Goal: Complete application form: Complete application form

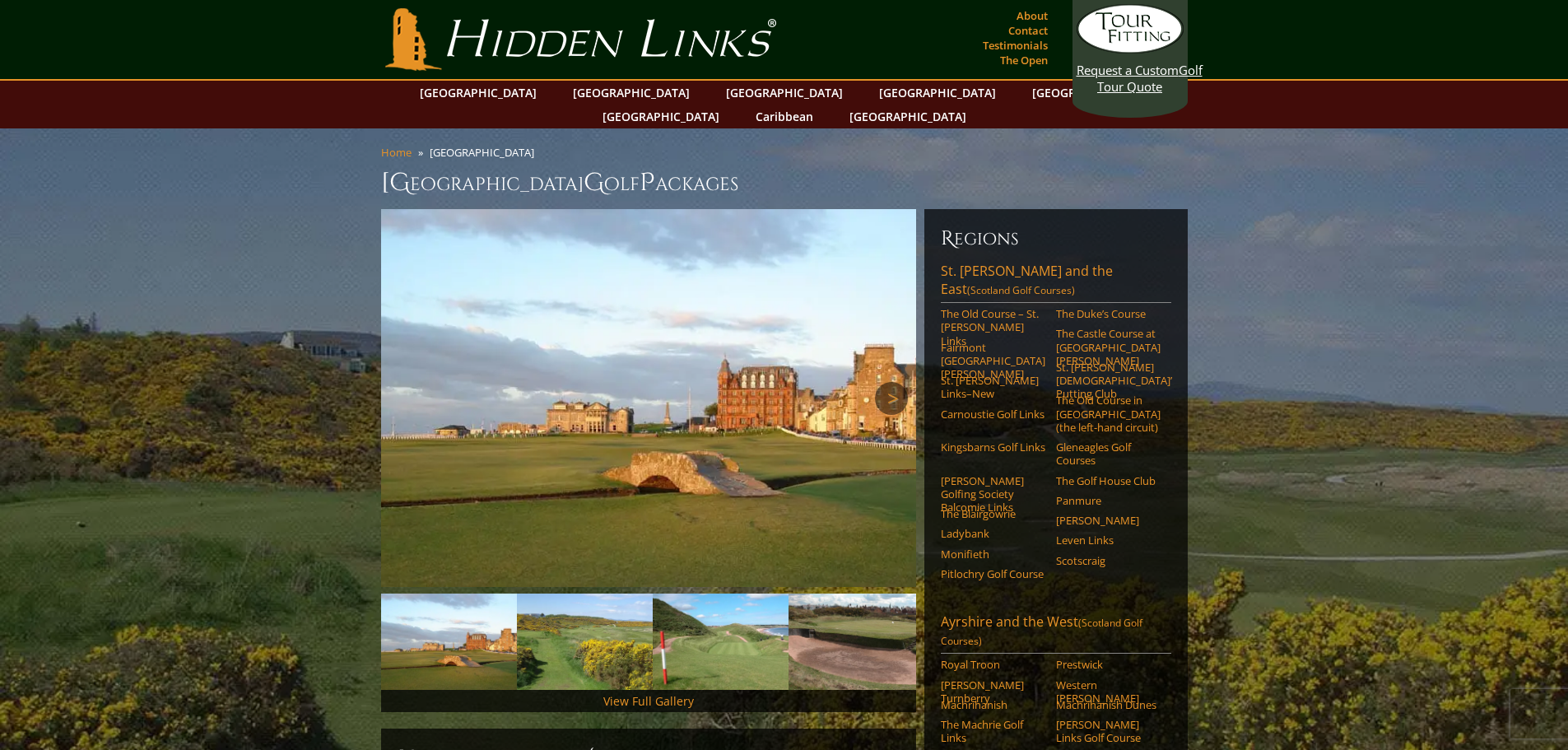
click at [893, 382] on link "Next" at bounding box center [892, 399] width 33 height 33
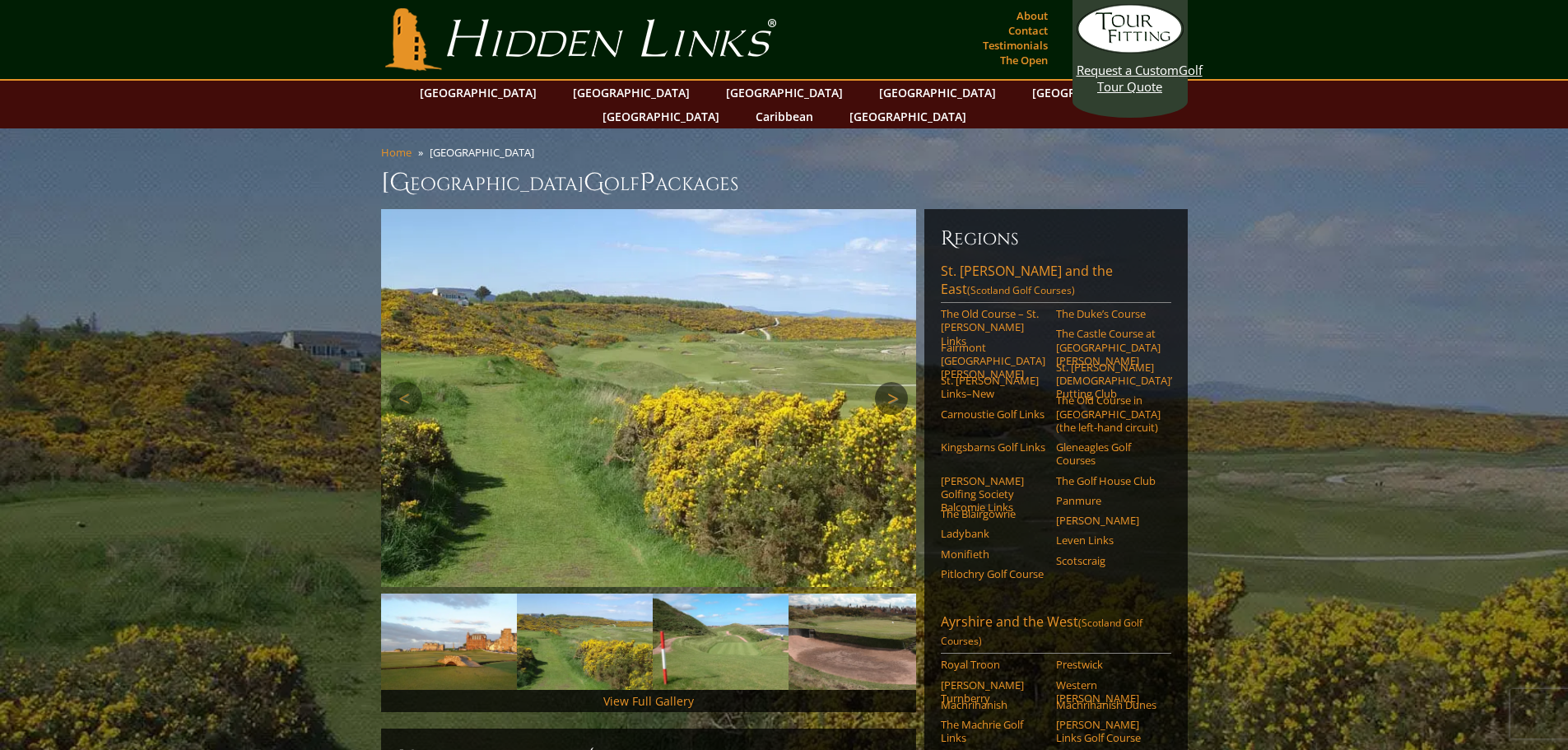
click at [893, 382] on link "Next" at bounding box center [892, 399] width 33 height 33
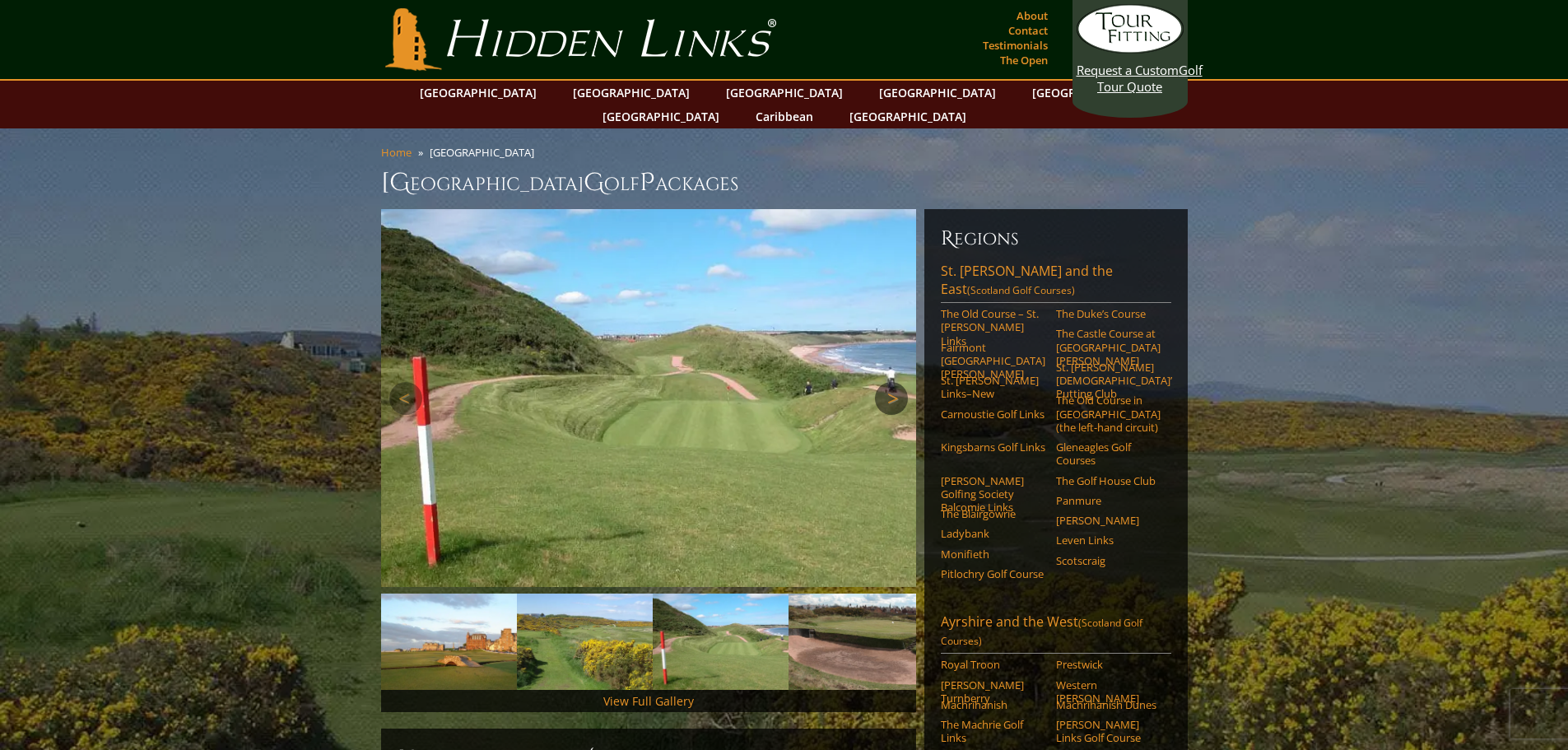
click at [893, 382] on link "Next" at bounding box center [892, 399] width 33 height 33
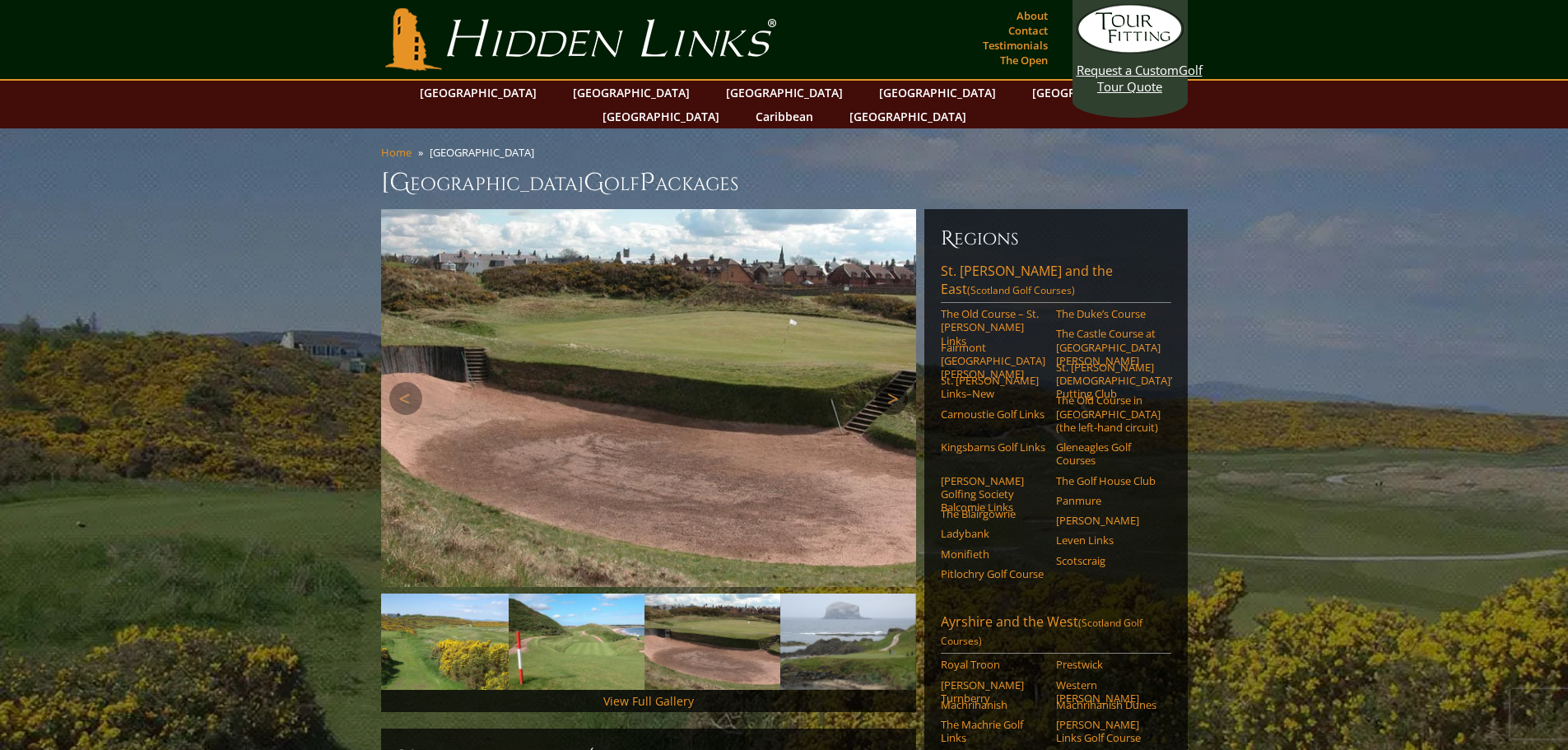
click at [893, 382] on link "Next" at bounding box center [892, 399] width 33 height 33
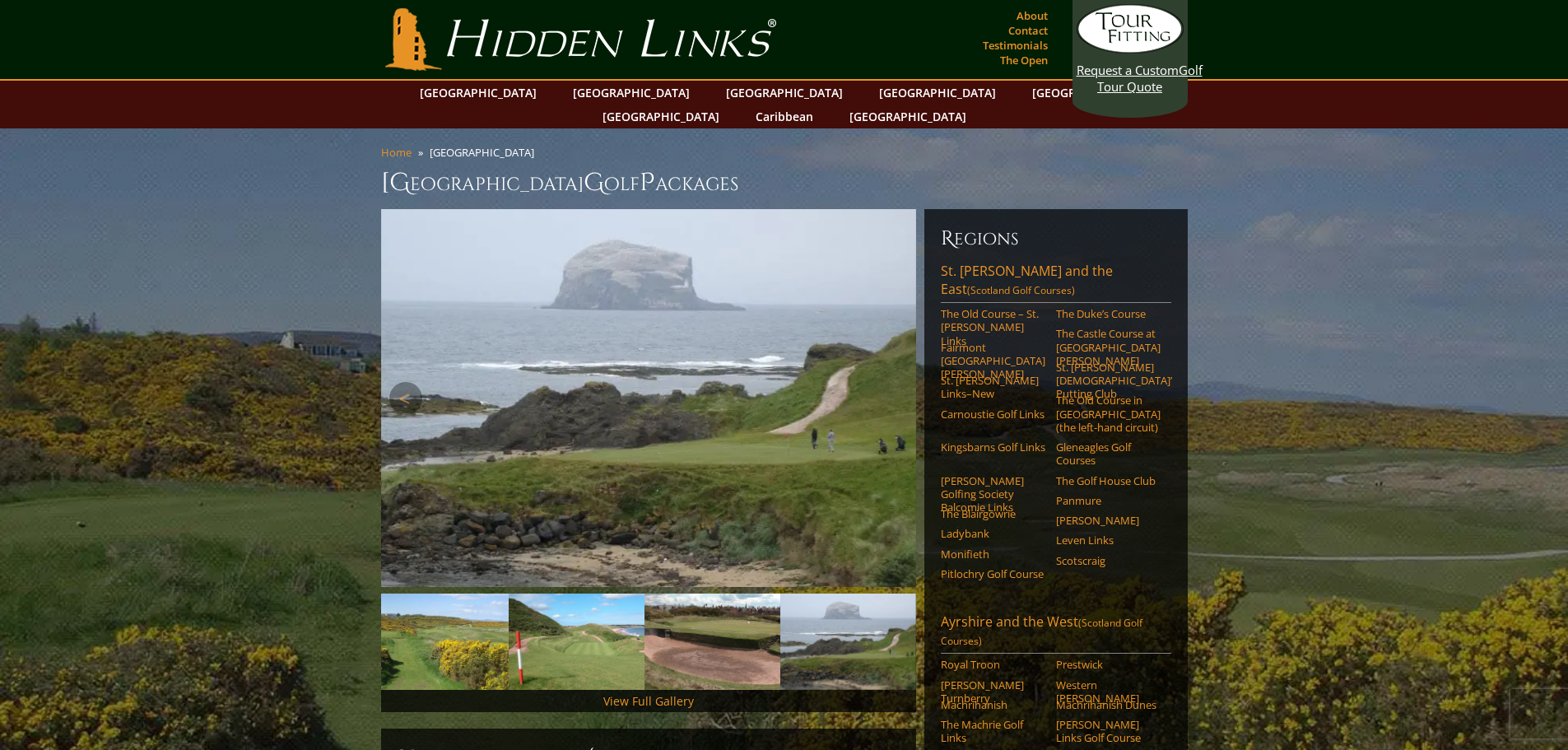
click at [893, 382] on link "Next" at bounding box center [892, 399] width 33 height 33
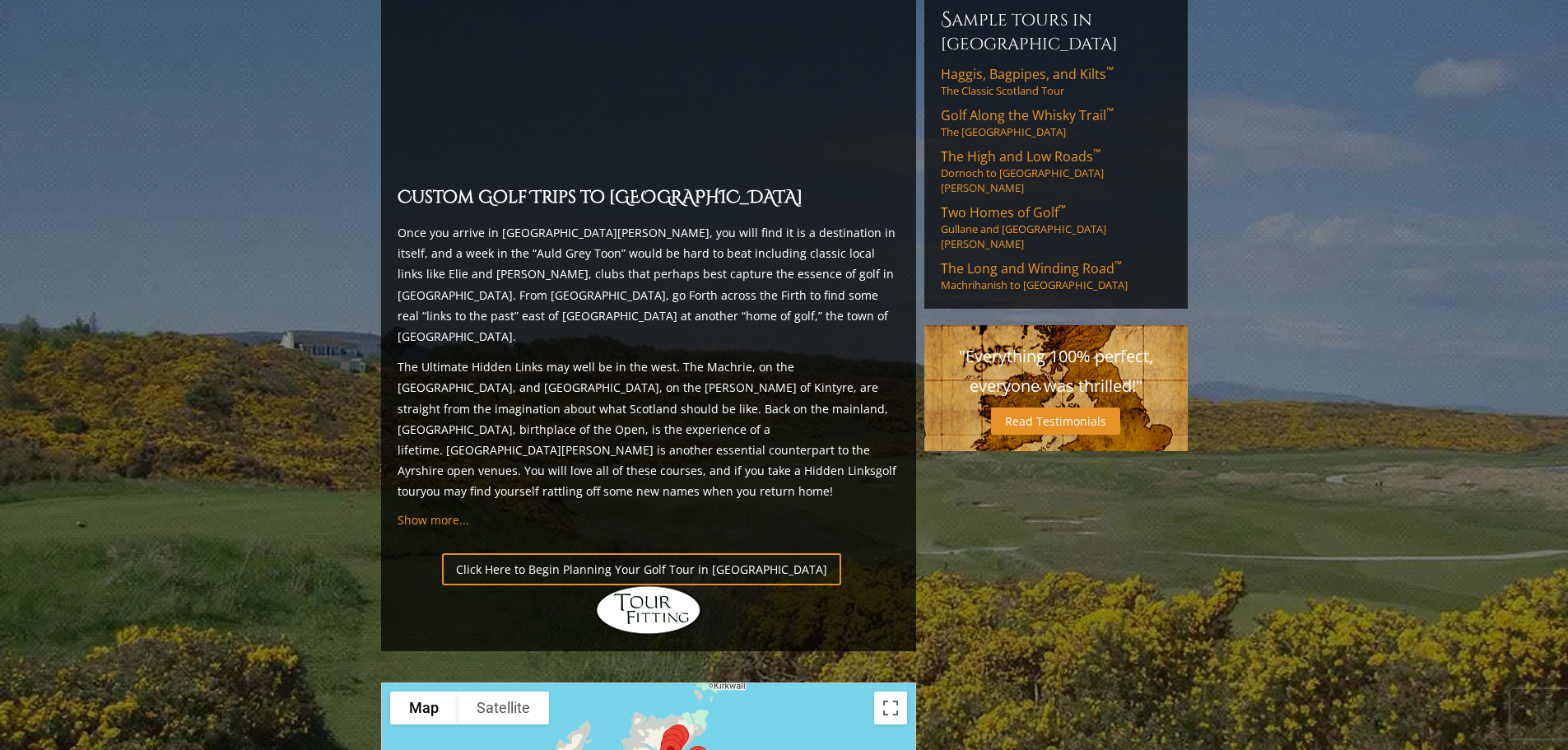
scroll to position [1401, 0]
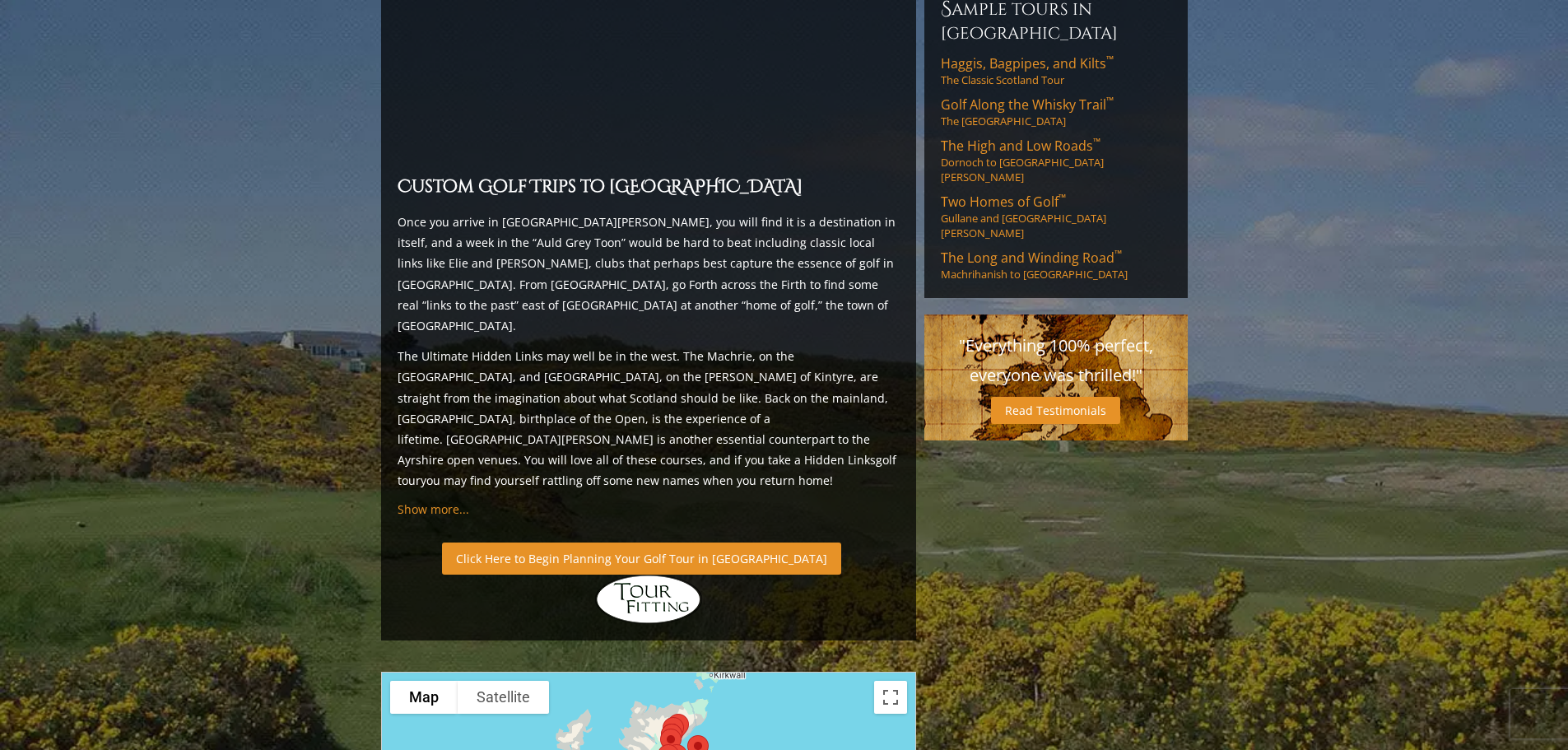
click at [484, 542] on link "Click Here to Begin Planning Your Golf Tour in [GEOGRAPHIC_DATA]" at bounding box center [641, 558] width 399 height 32
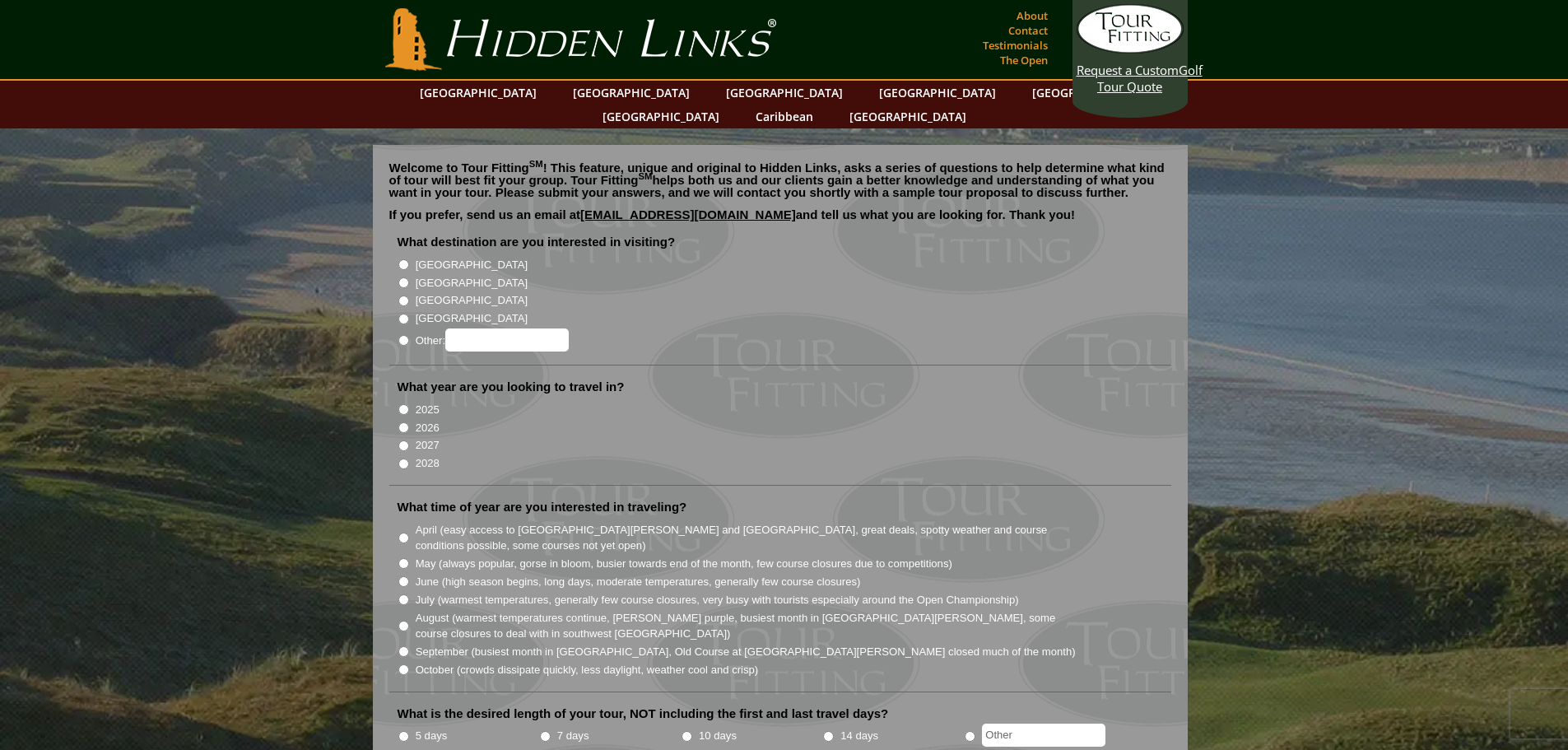
click at [400, 278] on input "[GEOGRAPHIC_DATA]" at bounding box center [404, 283] width 11 height 11
radio input "true"
click at [407, 422] on input "2026" at bounding box center [404, 427] width 11 height 11
radio input "true"
click at [404, 558] on input "May (always popular, gorse in bloom, busier towards end of the month, few cours…" at bounding box center [404, 563] width 11 height 11
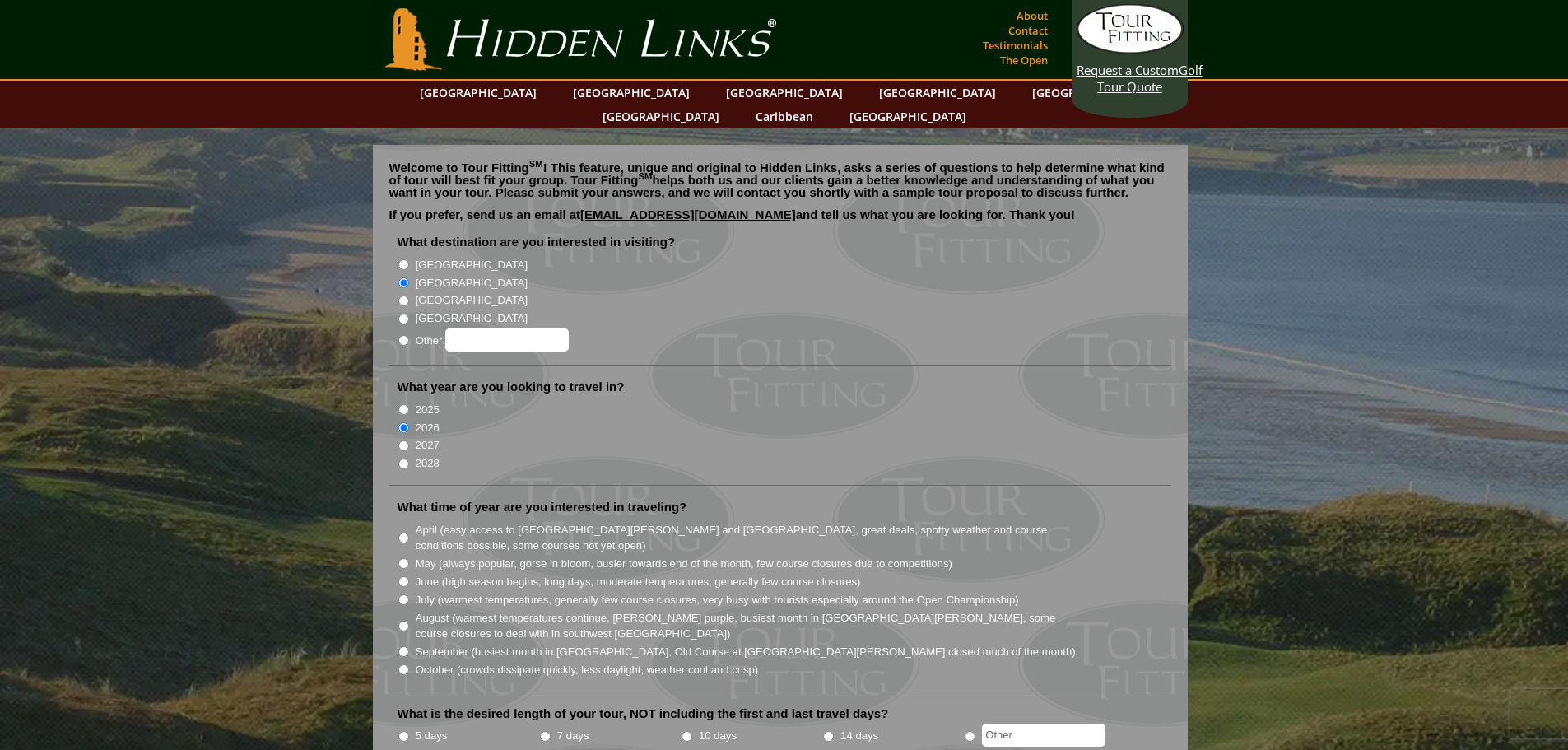
radio input "true"
click at [404, 576] on input "June (high season begins, long days, moderate temperatures, generally few cours…" at bounding box center [404, 581] width 11 height 11
radio input "true"
click at [403, 558] on input "May (always popular, gorse in bloom, busier towards end of the month, few cours…" at bounding box center [404, 563] width 11 height 11
radio input "true"
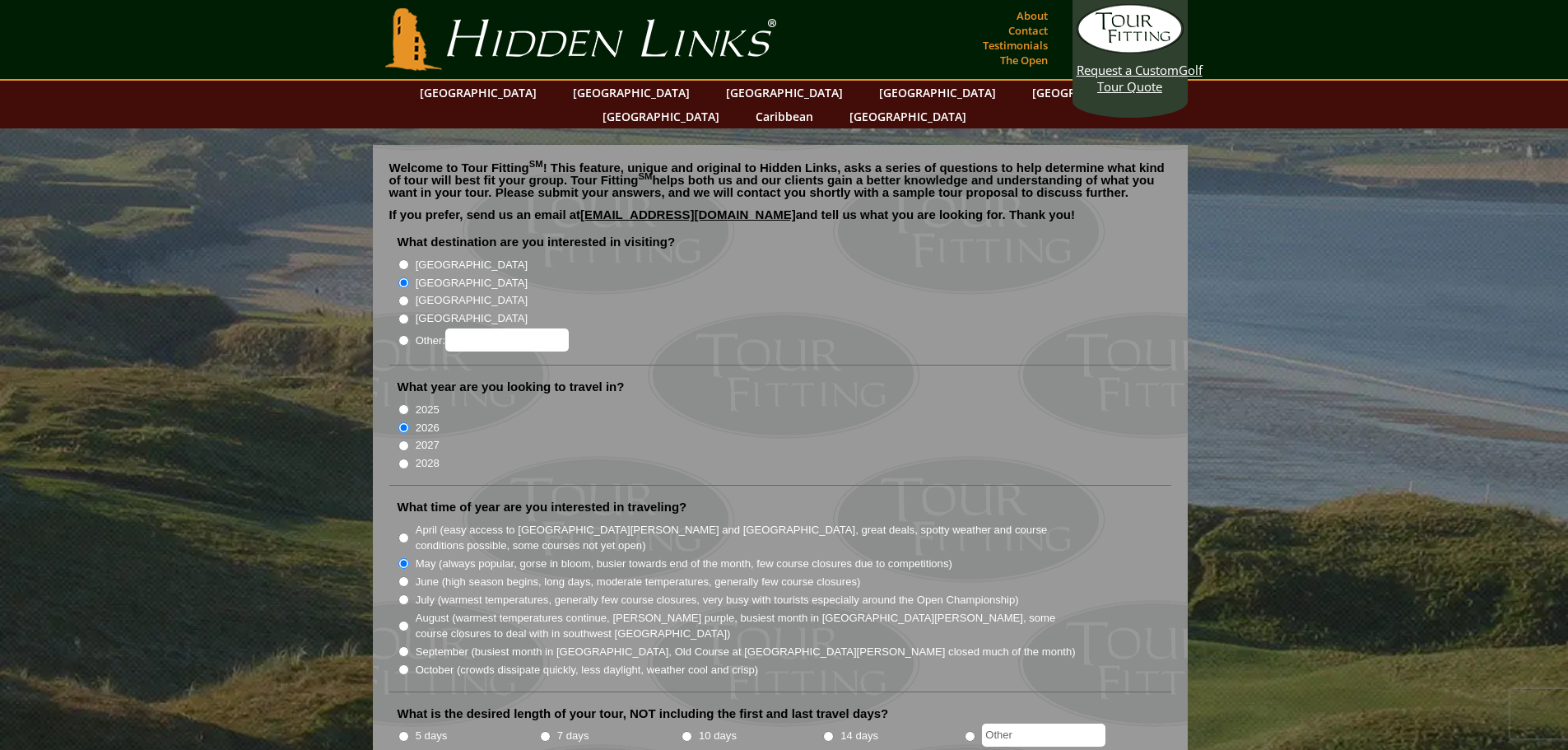
click at [408, 731] on input "5 days" at bounding box center [404, 736] width 11 height 11
radio input "true"
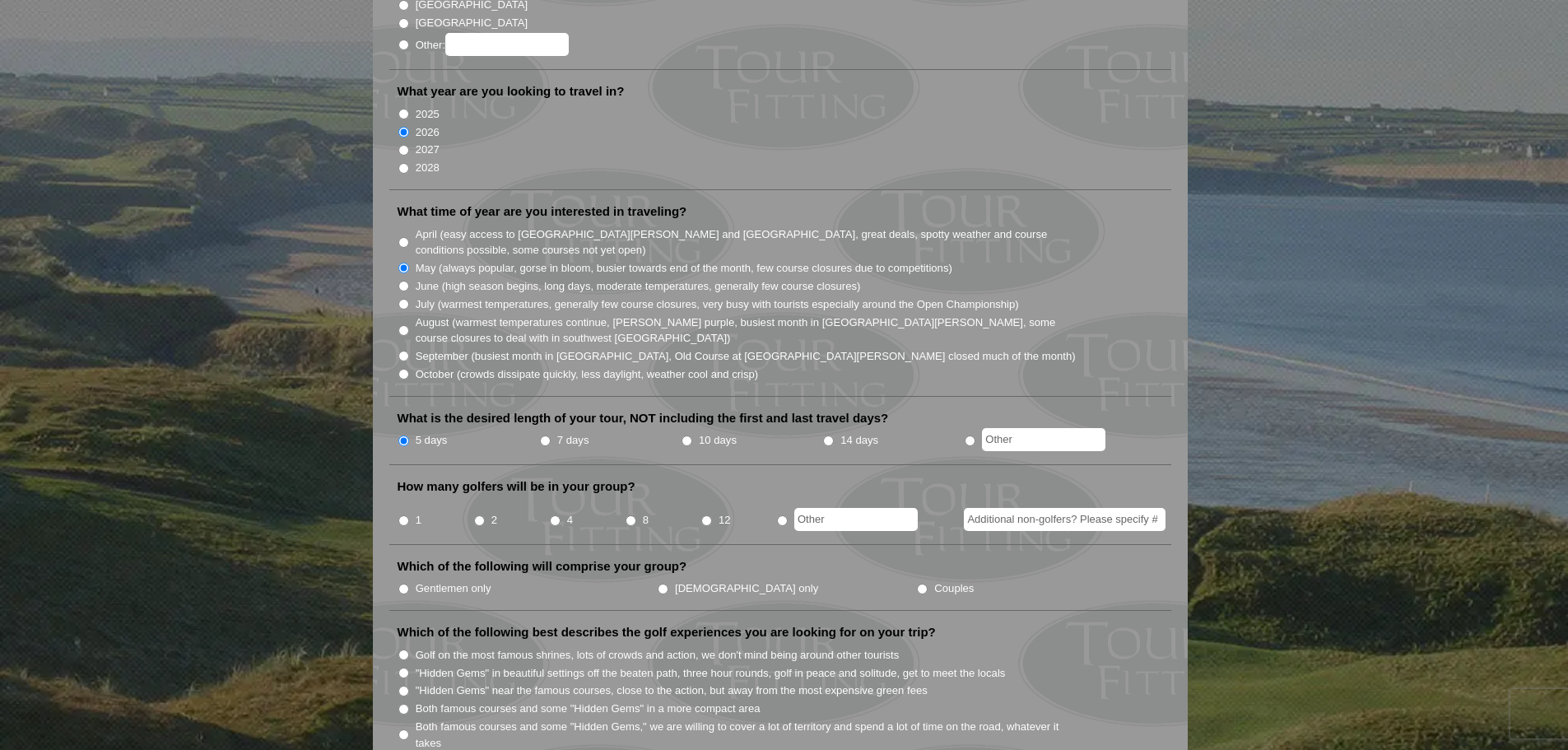
scroll to position [305, 0]
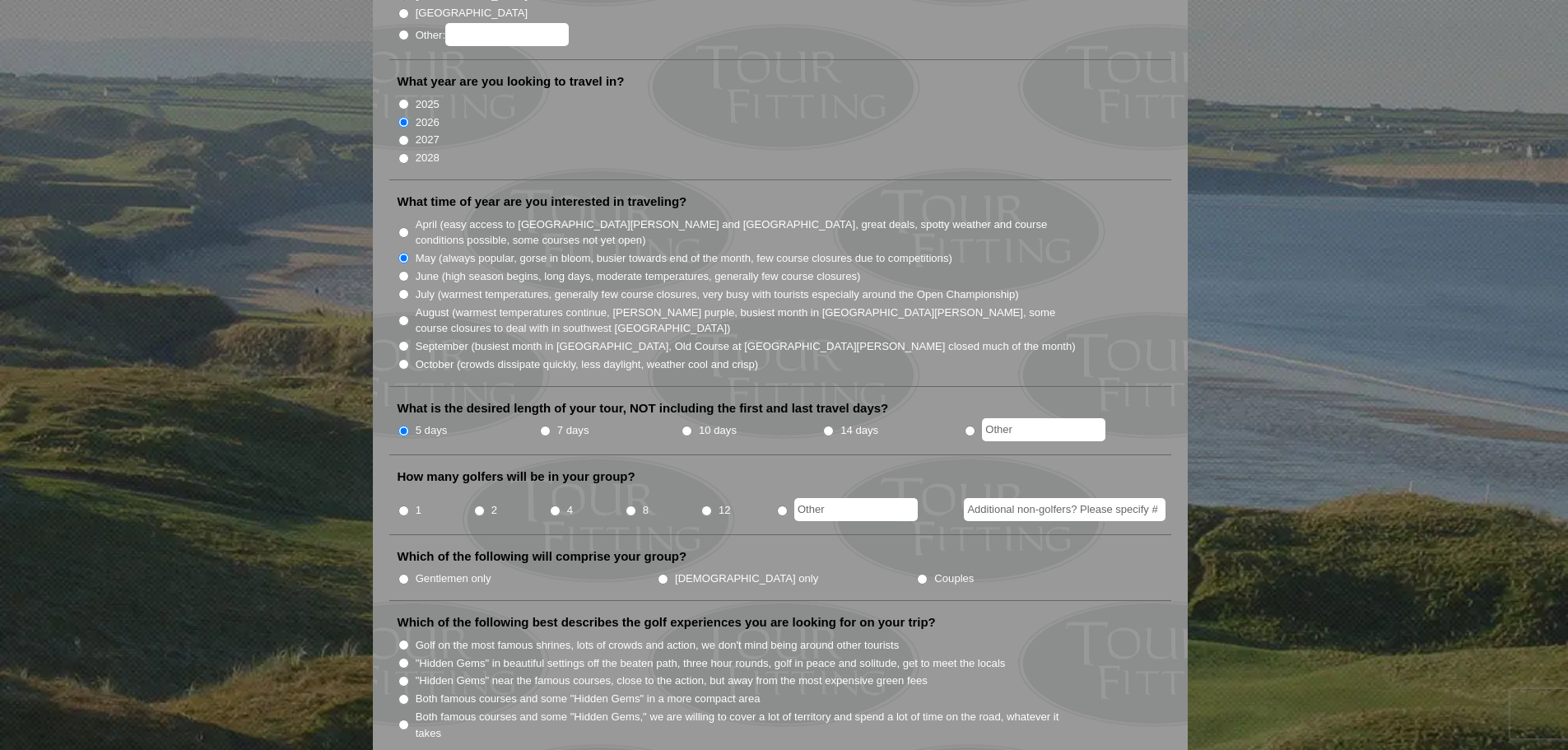
click at [551, 506] on input "4" at bounding box center [554, 510] width 11 height 11
radio input "true"
click at [917, 573] on input "Couples" at bounding box center [922, 578] width 11 height 11
radio input "true"
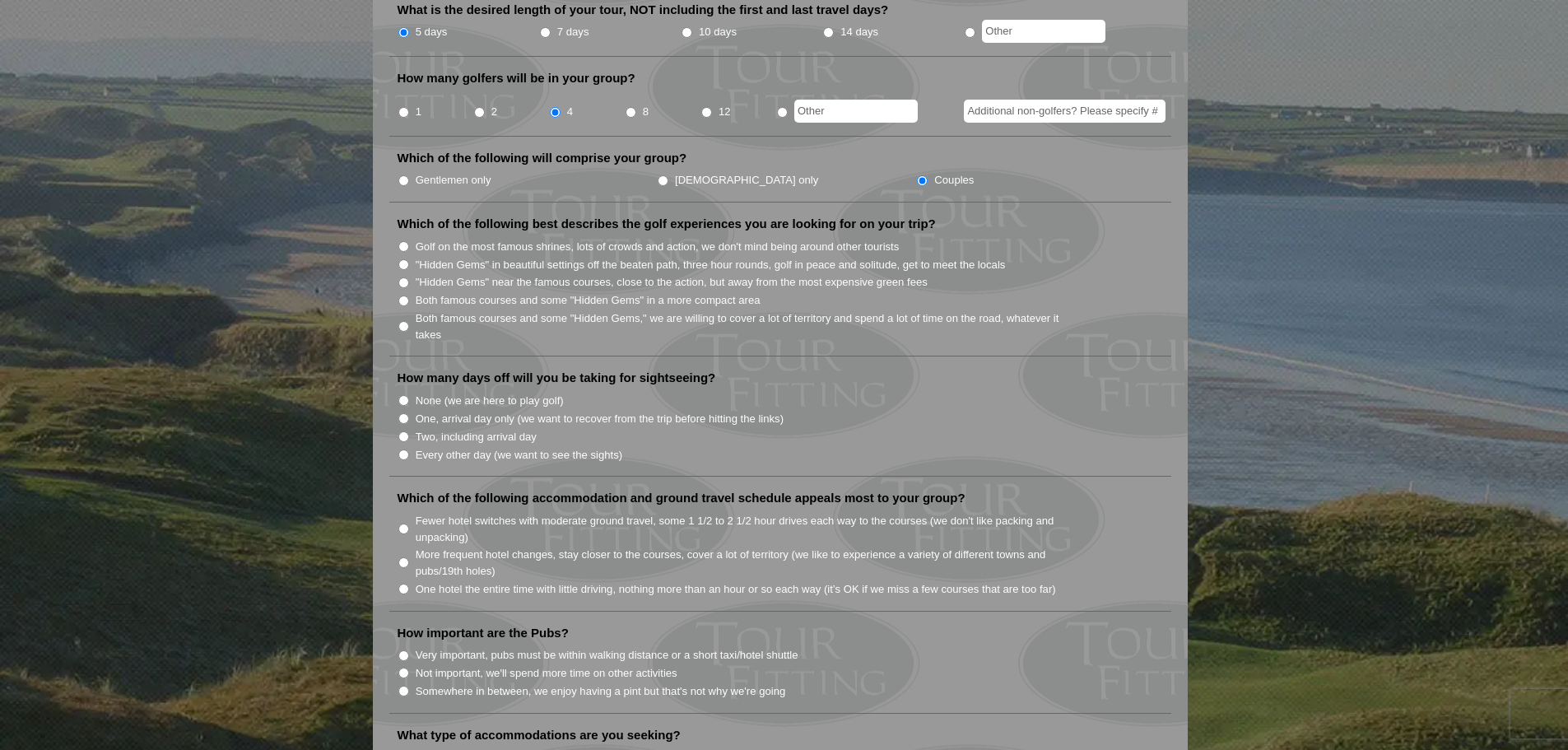
scroll to position [710, 0]
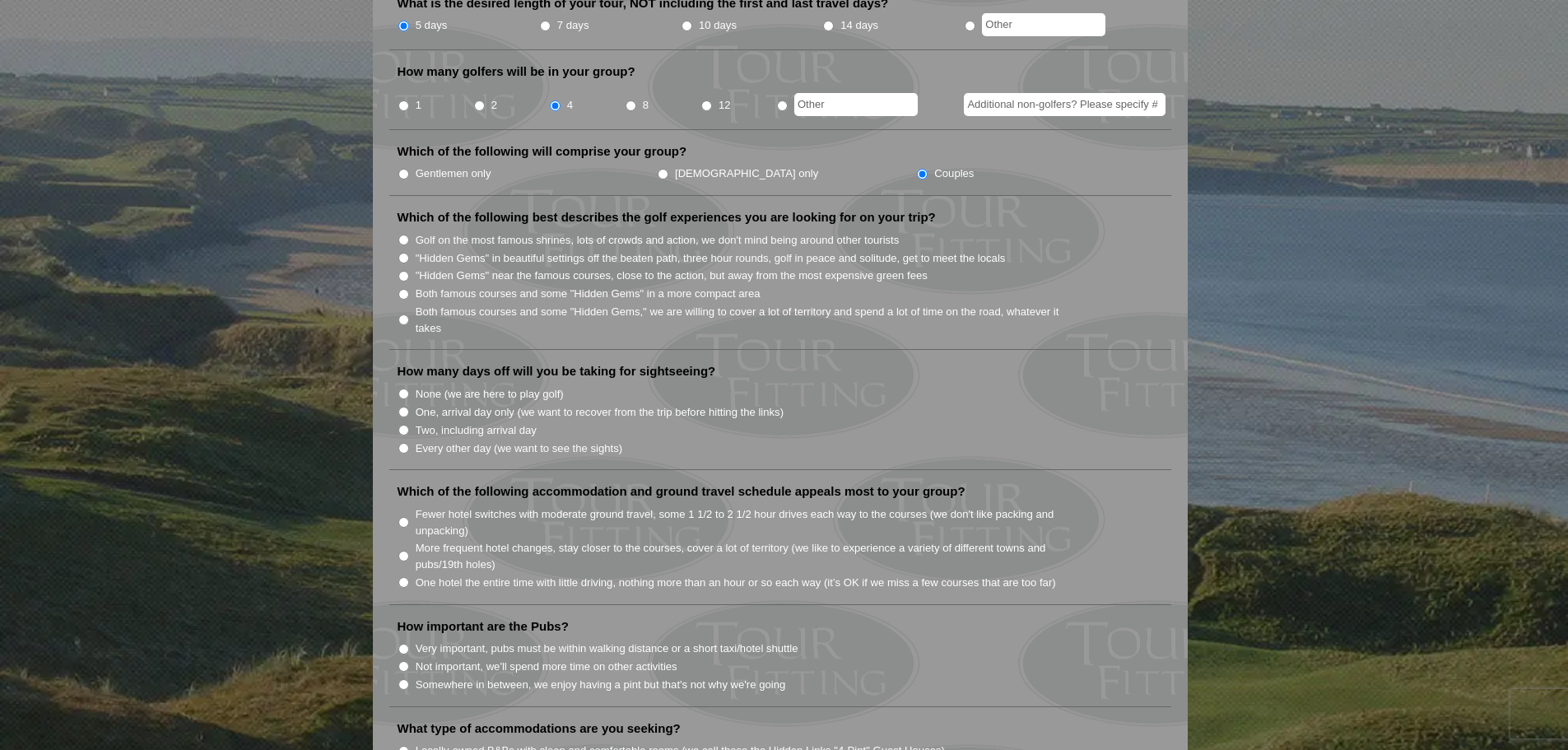
click at [406, 289] on input "Both famous courses and some "Hidden Gems" in a more compact area" at bounding box center [404, 294] width 11 height 11
radio input "true"
click at [400, 407] on input "One, arrival day only (we want to recover from the trip before hitting the link…" at bounding box center [404, 412] width 11 height 11
radio input "true"
click at [401, 577] on input "One hotel the entire time with little driving, nothing more than an hour or so …" at bounding box center [404, 582] width 11 height 11
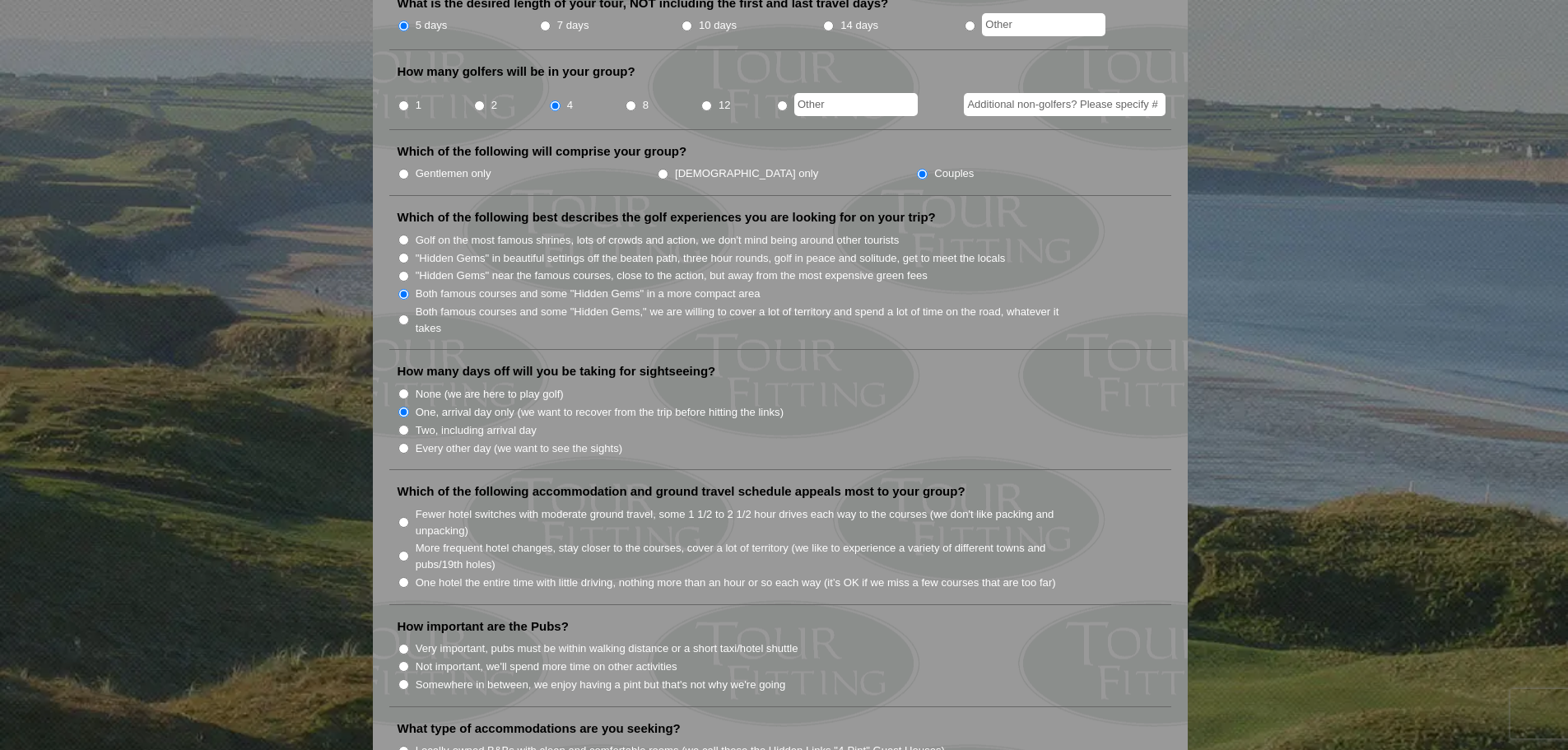
radio input "true"
click at [409, 675] on li "Somewhere in between, we enjoy having a pint but that's not why we're going" at bounding box center [786, 684] width 778 height 18
click at [402, 660] on input "Not important, we'll spend more time on other activities" at bounding box center [404, 665] width 11 height 11
radio input "true"
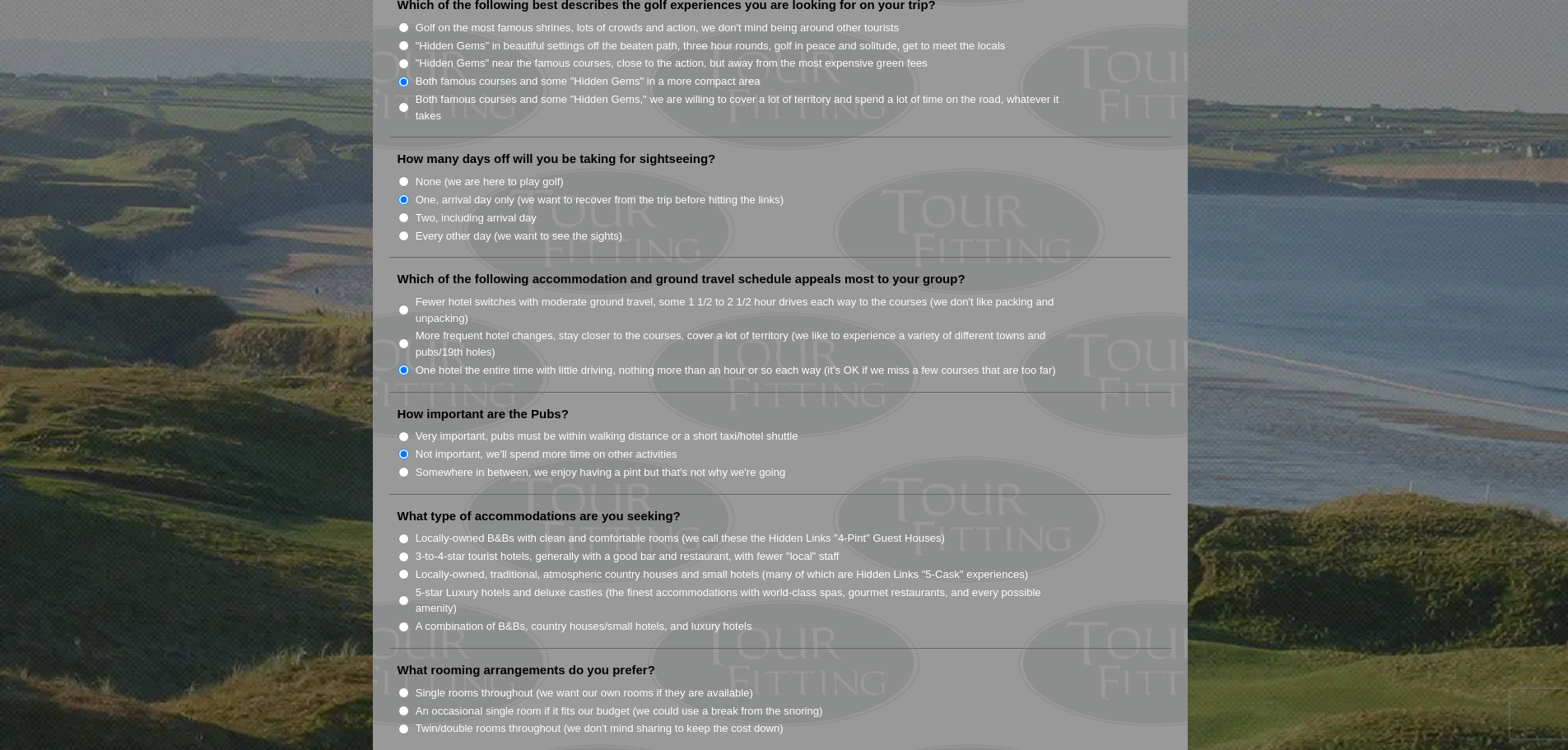
scroll to position [926, 0]
click at [401, 463] on input "Somewhere in between, we enjoy having a pint but that's not why we're going" at bounding box center [404, 468] width 11 height 11
radio input "true"
click at [403, 592] on input "5-star Luxury hotels and deluxe castles (the finest accommodations with world-c…" at bounding box center [404, 597] width 11 height 11
radio input "true"
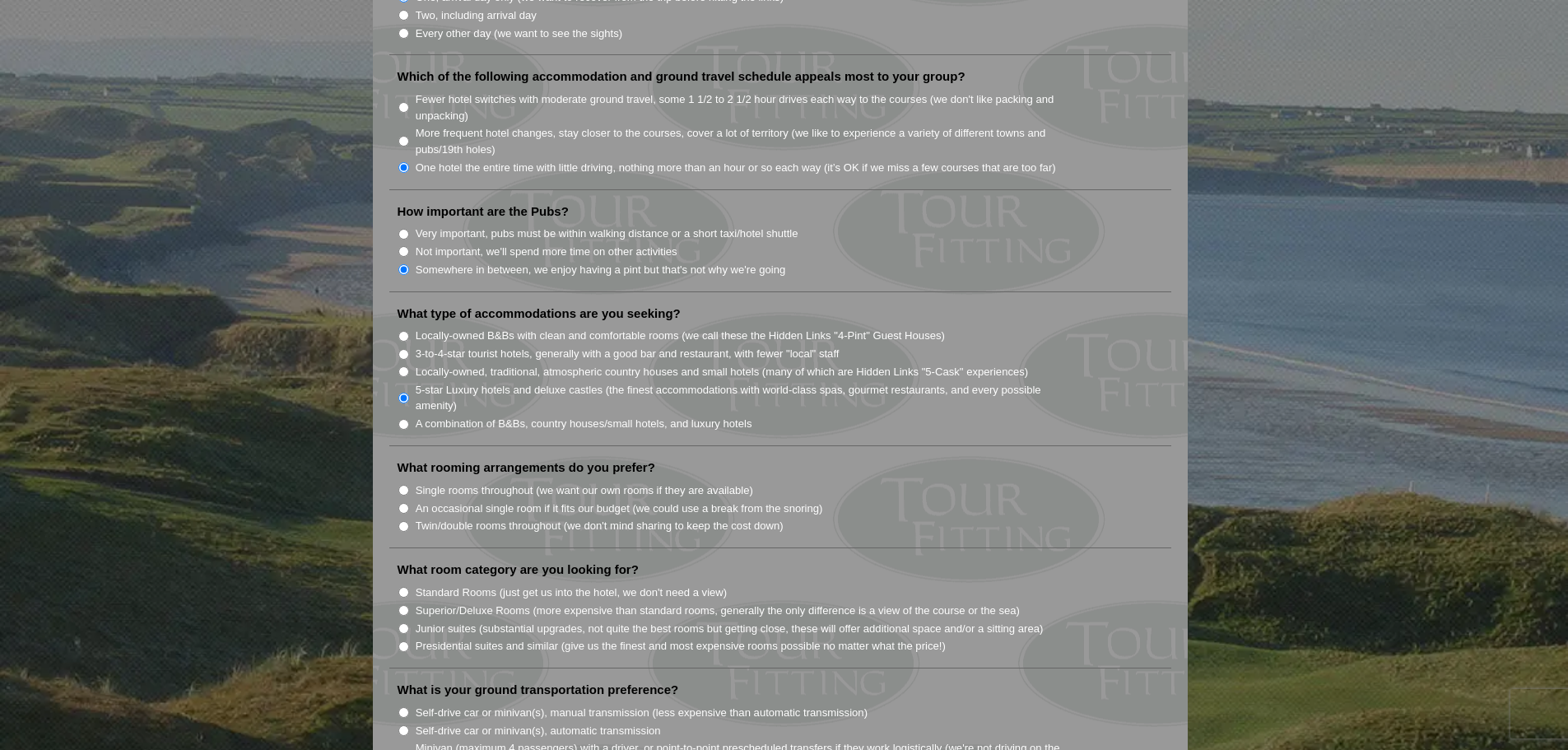
scroll to position [1188, 0]
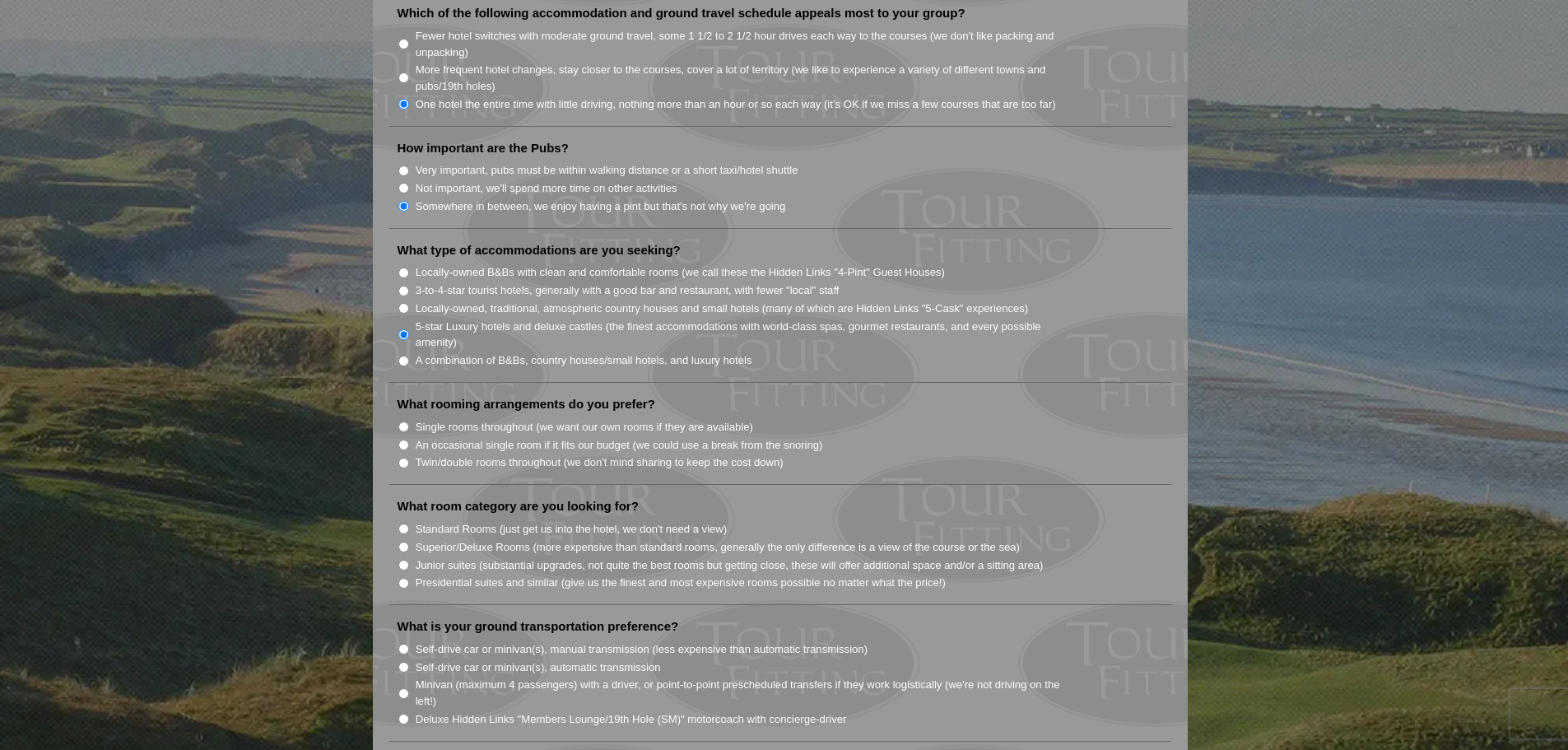
click at [400, 457] on input "Twin/double rooms throughout (we don't mind sharing to keep the cost down)" at bounding box center [404, 462] width 11 height 11
radio input "true"
click at [404, 559] on input "Junior suites (substantial upgrades, not quite the best rooms but getting close…" at bounding box center [404, 564] width 11 height 11
radio input "true"
click at [403, 688] on input "Minivan (maximum 4 passengers) with a driver, or point-to-point prescheduled tr…" at bounding box center [404, 693] width 11 height 11
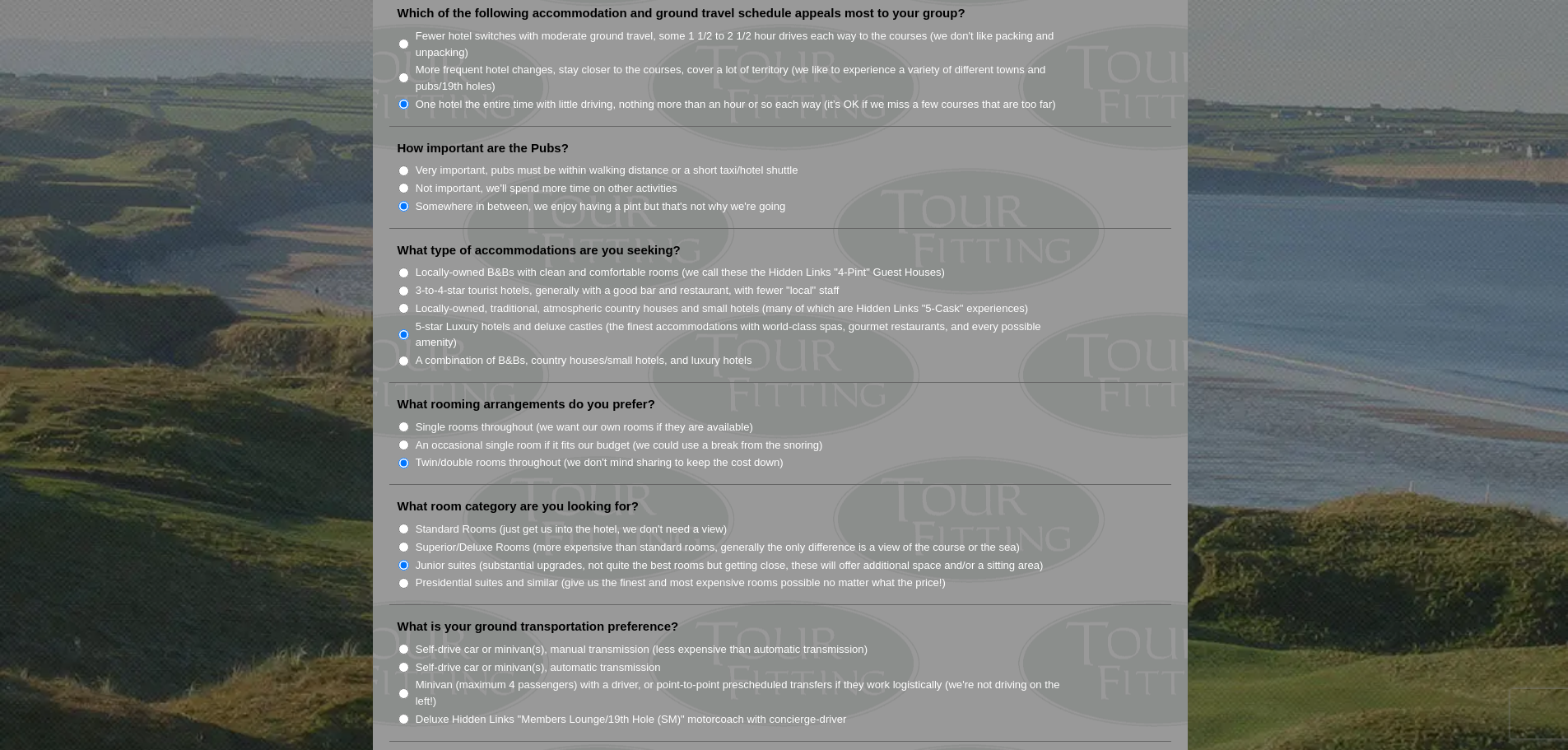
radio input "true"
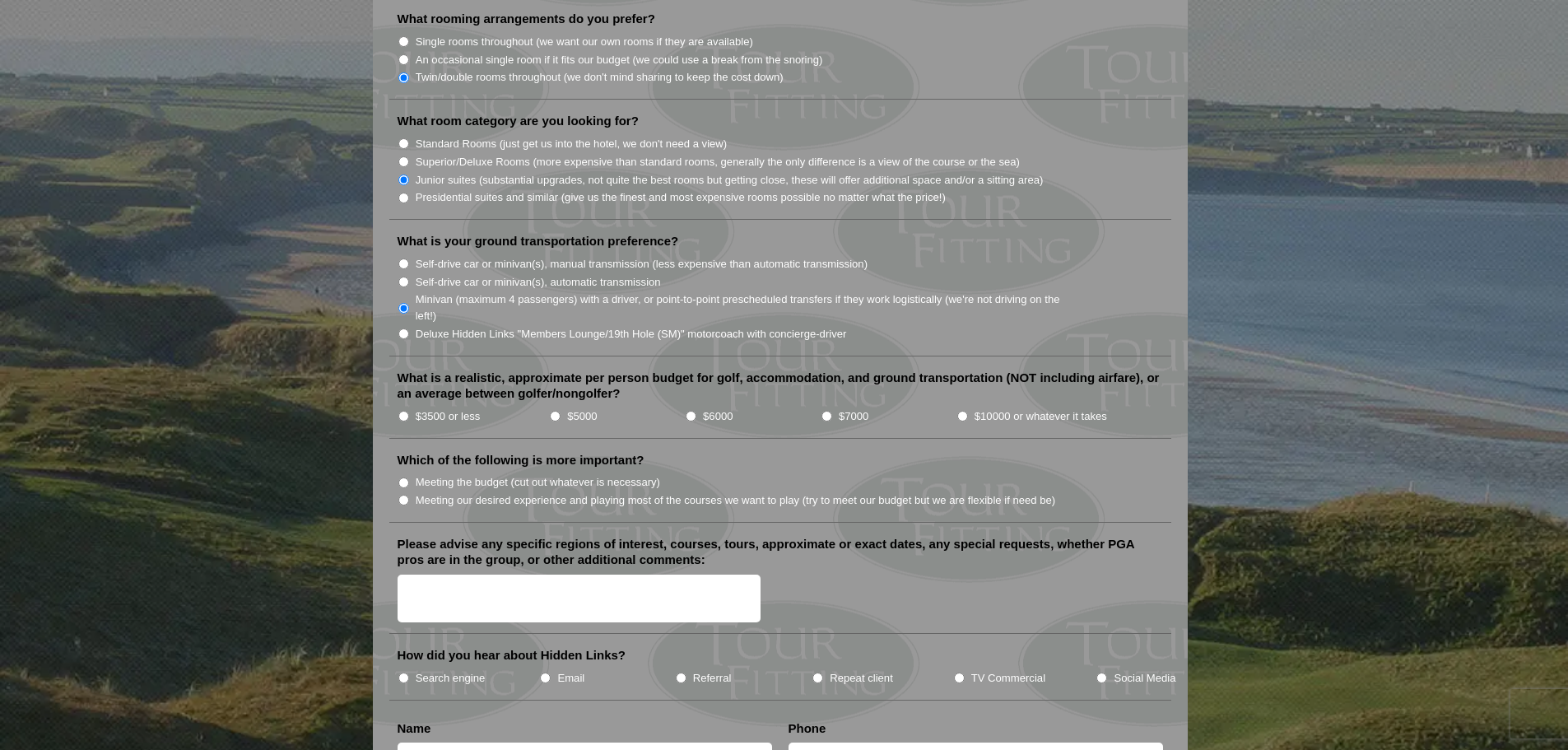
scroll to position [1587, 0]
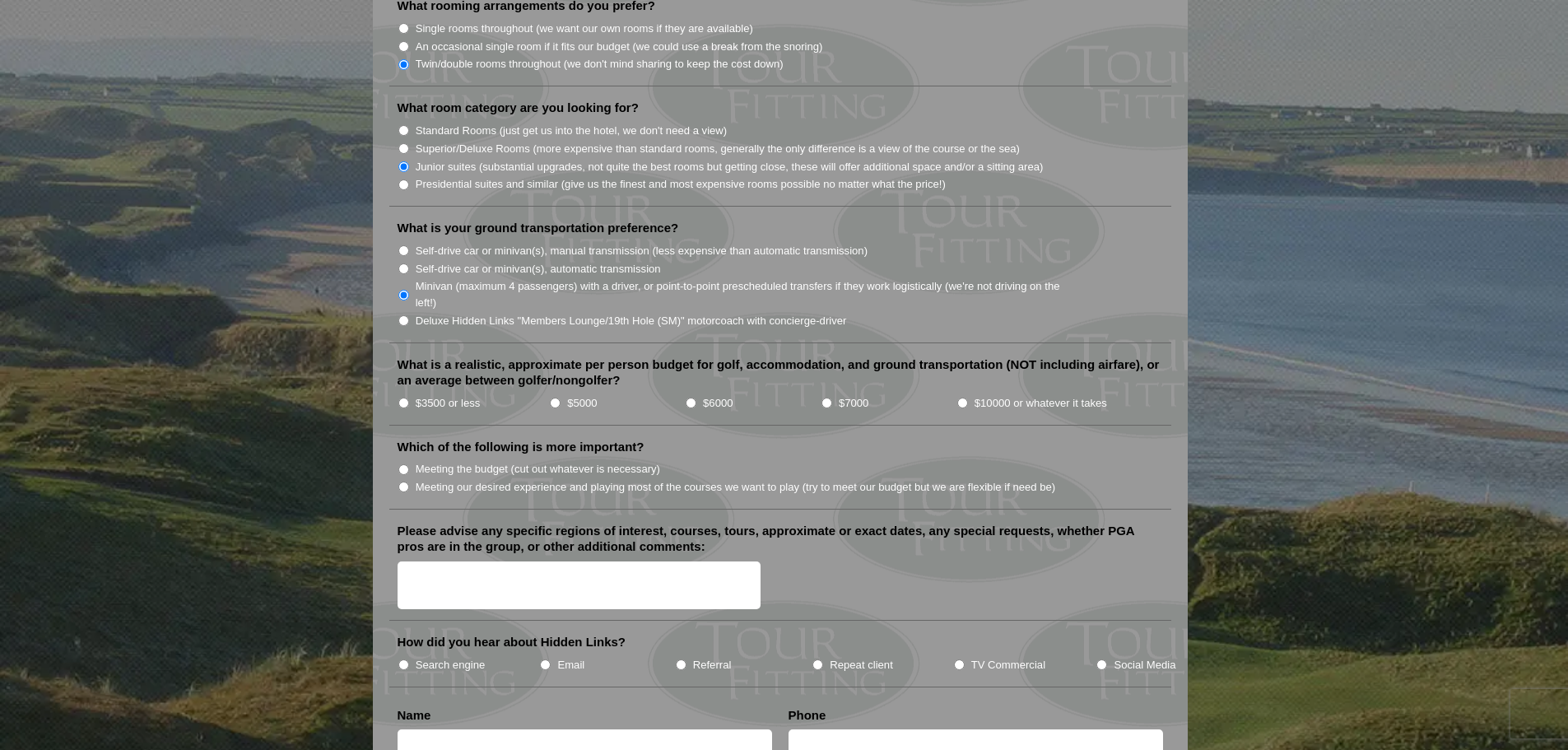
click at [551, 398] on input "$5000" at bounding box center [554, 403] width 11 height 11
radio input "true"
click at [404, 481] on input "Meeting our desired experience and playing most of the courses we want to play …" at bounding box center [404, 486] width 11 height 11
radio input "true"
click at [500, 562] on textarea "Please advise any specific regions of interest, courses, tours, approximate or …" at bounding box center [579, 585] width 364 height 49
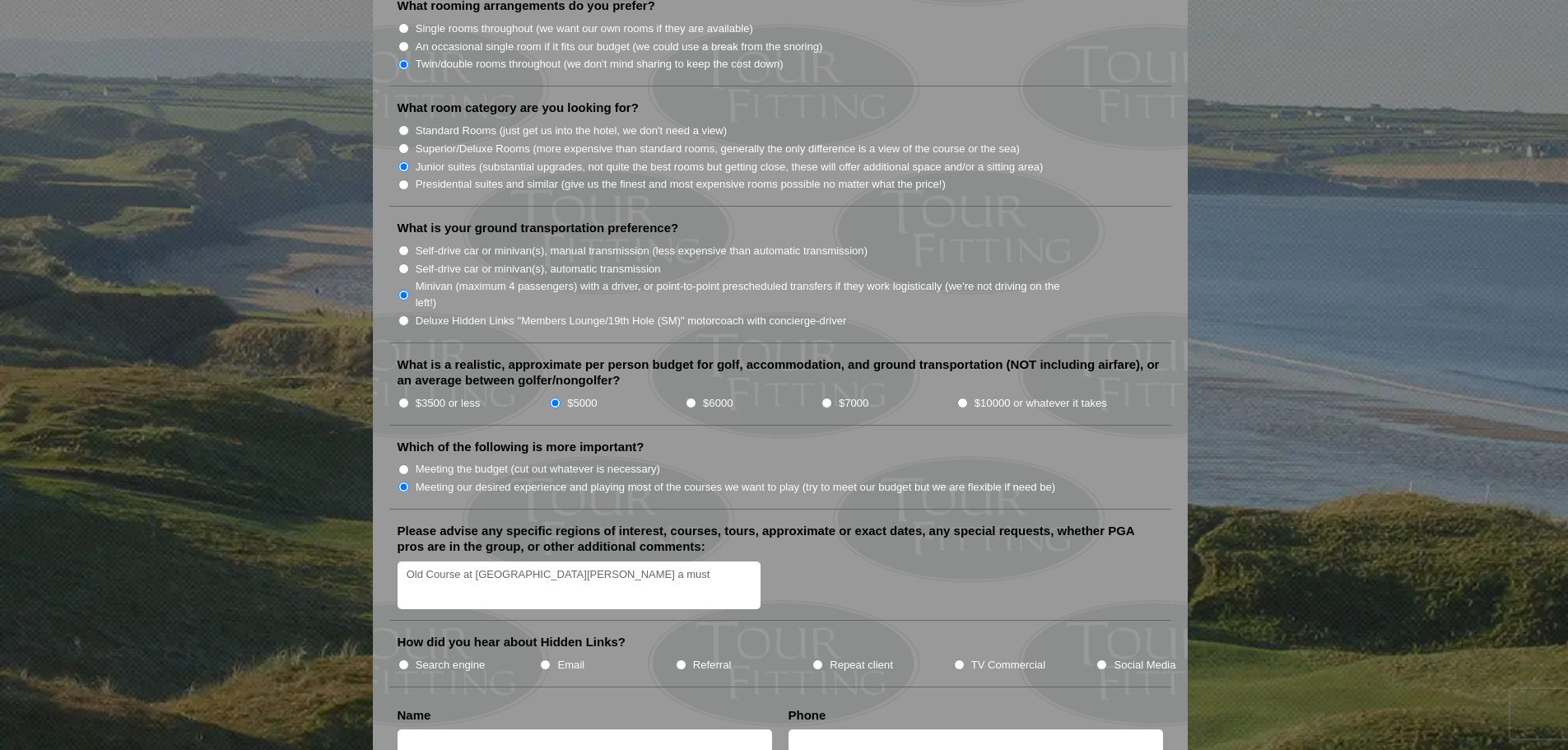
type textarea "Old Course at St. Andrews a must"
click at [407, 659] on input "Search engine" at bounding box center [404, 664] width 11 height 11
radio input "true"
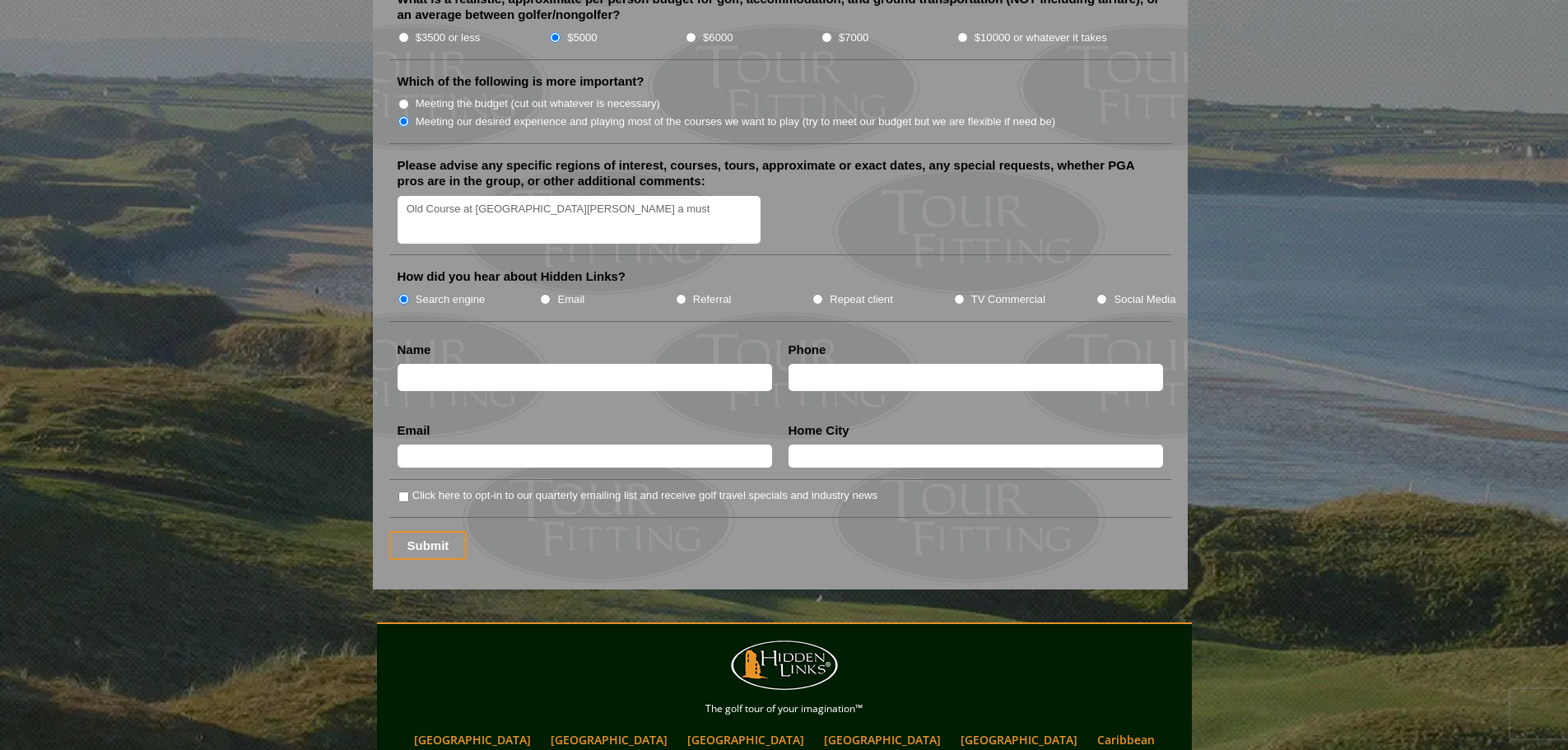
scroll to position [1981, 0]
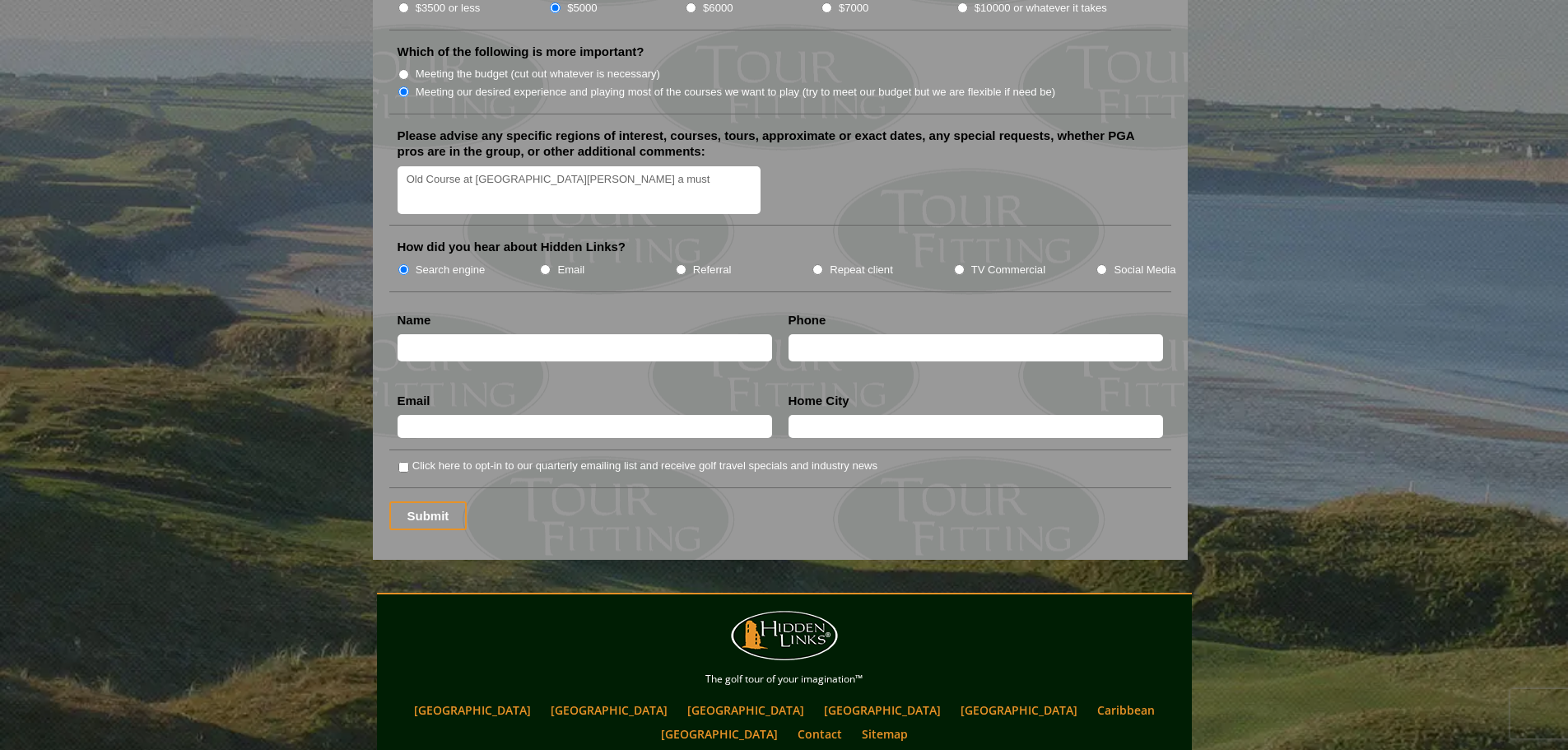
click at [474, 334] on input "text" at bounding box center [585, 347] width 375 height 27
type input "Dorothy Ferrentino"
type input "5164268496"
type input "Flanders"
click at [424, 415] on input "text" at bounding box center [585, 427] width 375 height 23
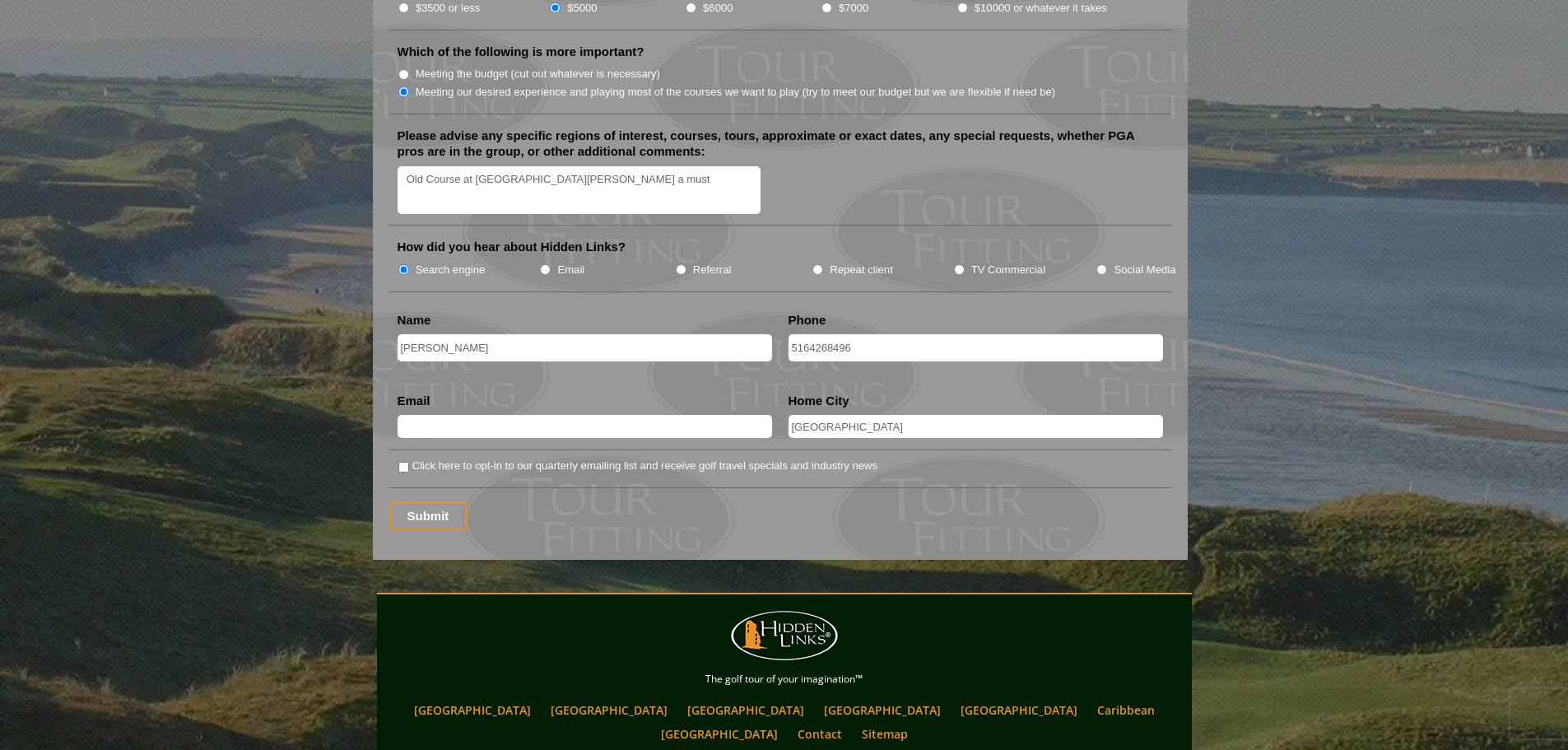
type input "dotferrentino@aol.com"
click at [402, 462] on input "Click here to opt-in to our quarterly emailing list and receive golf travel spe…" at bounding box center [404, 467] width 11 height 11
checkbox input "true"
click at [410, 501] on input "Submit" at bounding box center [428, 515] width 78 height 29
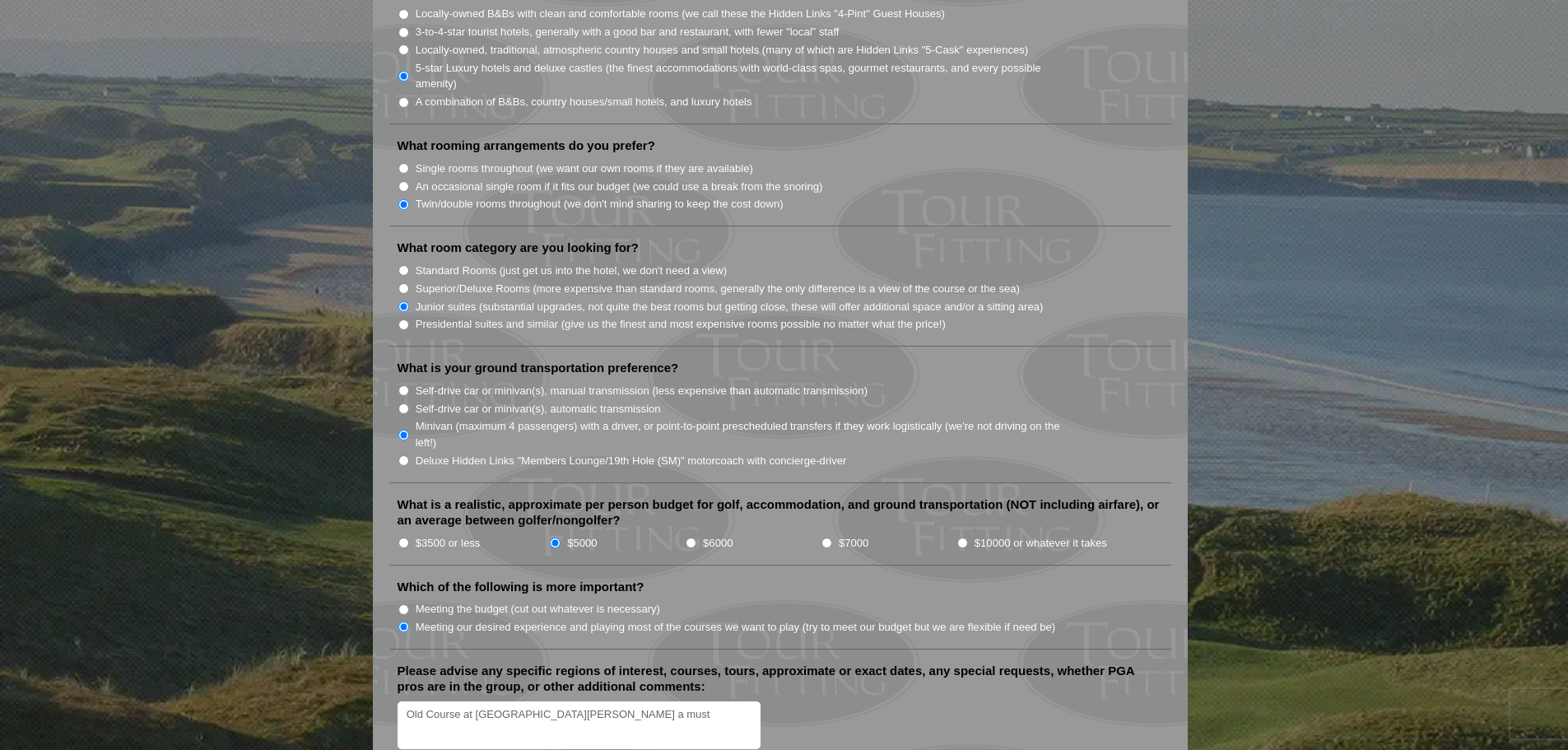
scroll to position [1553, 0]
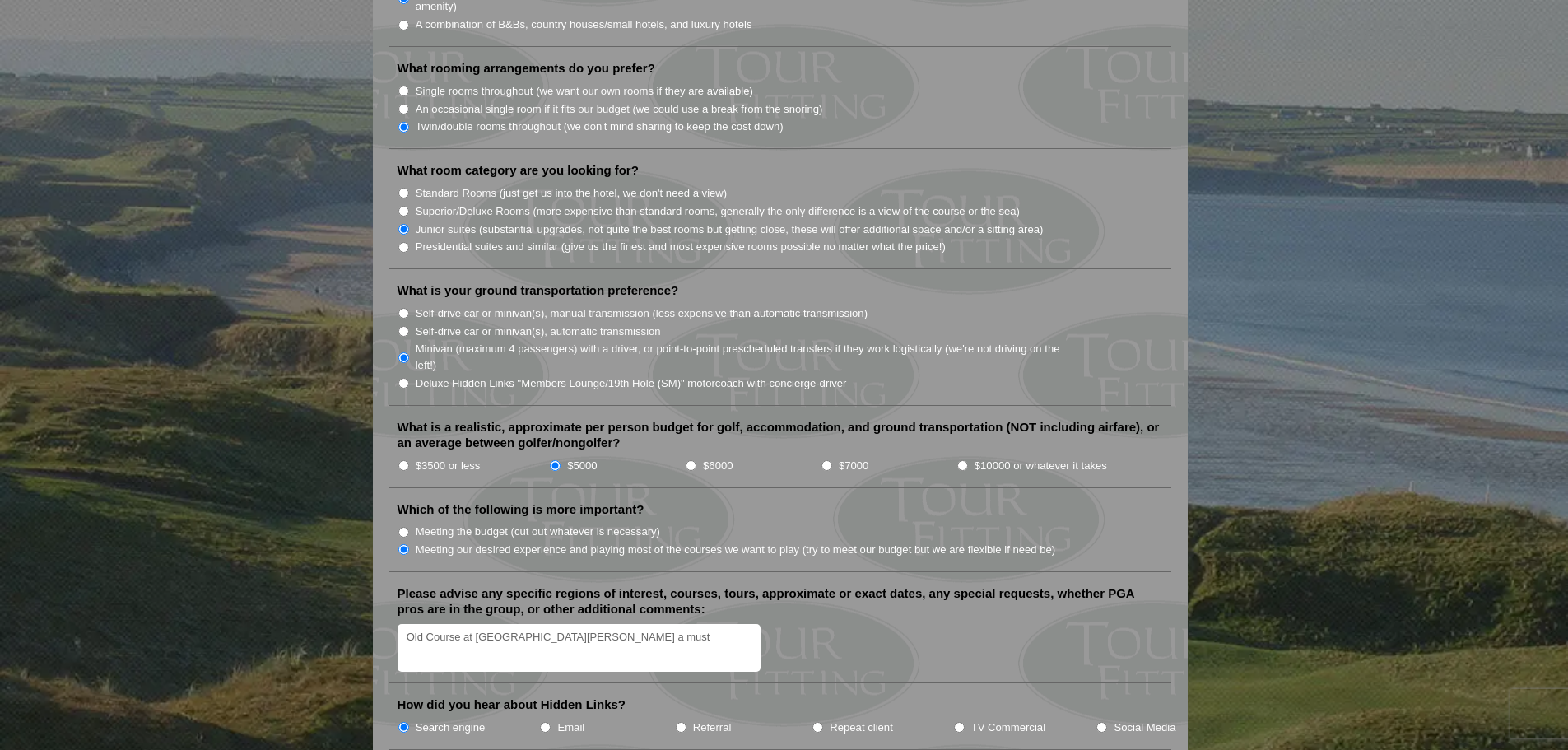
click at [573, 624] on textarea "Old Course at St. Andrews a must" at bounding box center [579, 648] width 364 height 49
drag, startPoint x: 680, startPoint y: 616, endPoint x: 642, endPoint y: 621, distance: 38.3
click at [642, 624] on textarea "Old Course at St. Andrews a must" at bounding box center [579, 648] width 364 height 49
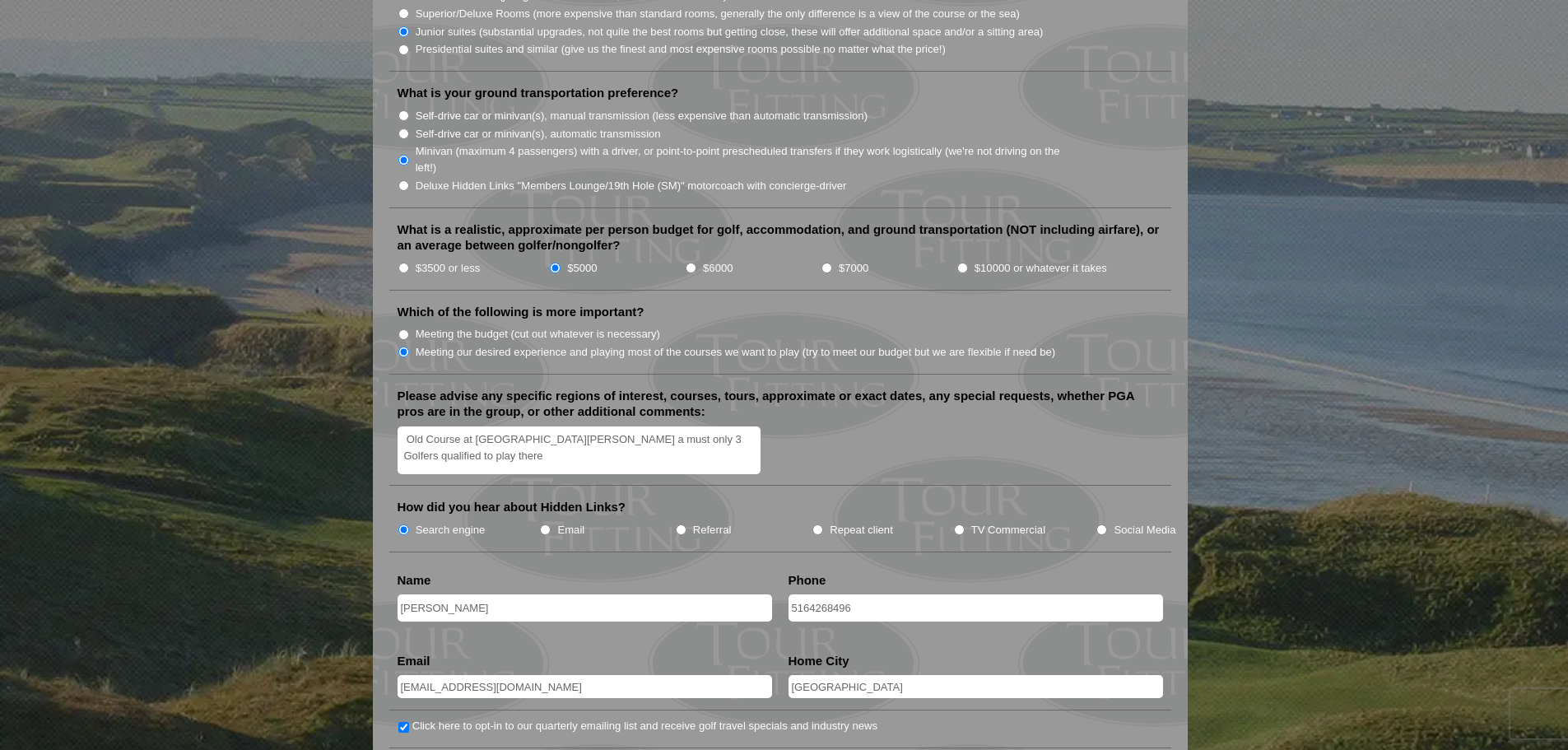
scroll to position [1771, 0]
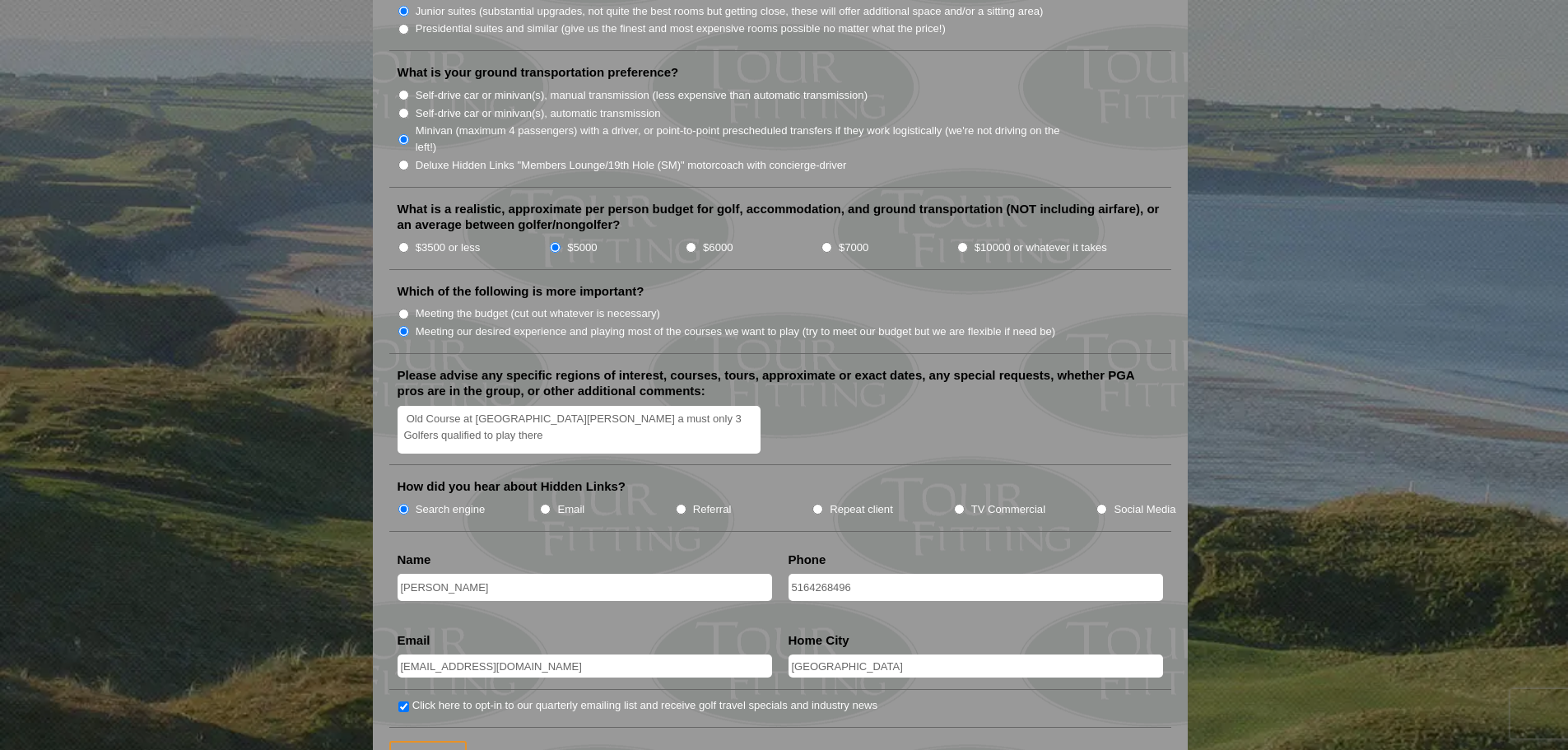
type textarea "Old Course at St. Andrews a must only 3 Golfers qualified to play there"
drag, startPoint x: 801, startPoint y: 563, endPoint x: 748, endPoint y: 564, distance: 53.0
drag, startPoint x: 856, startPoint y: 566, endPoint x: 772, endPoint y: 574, distance: 84.4
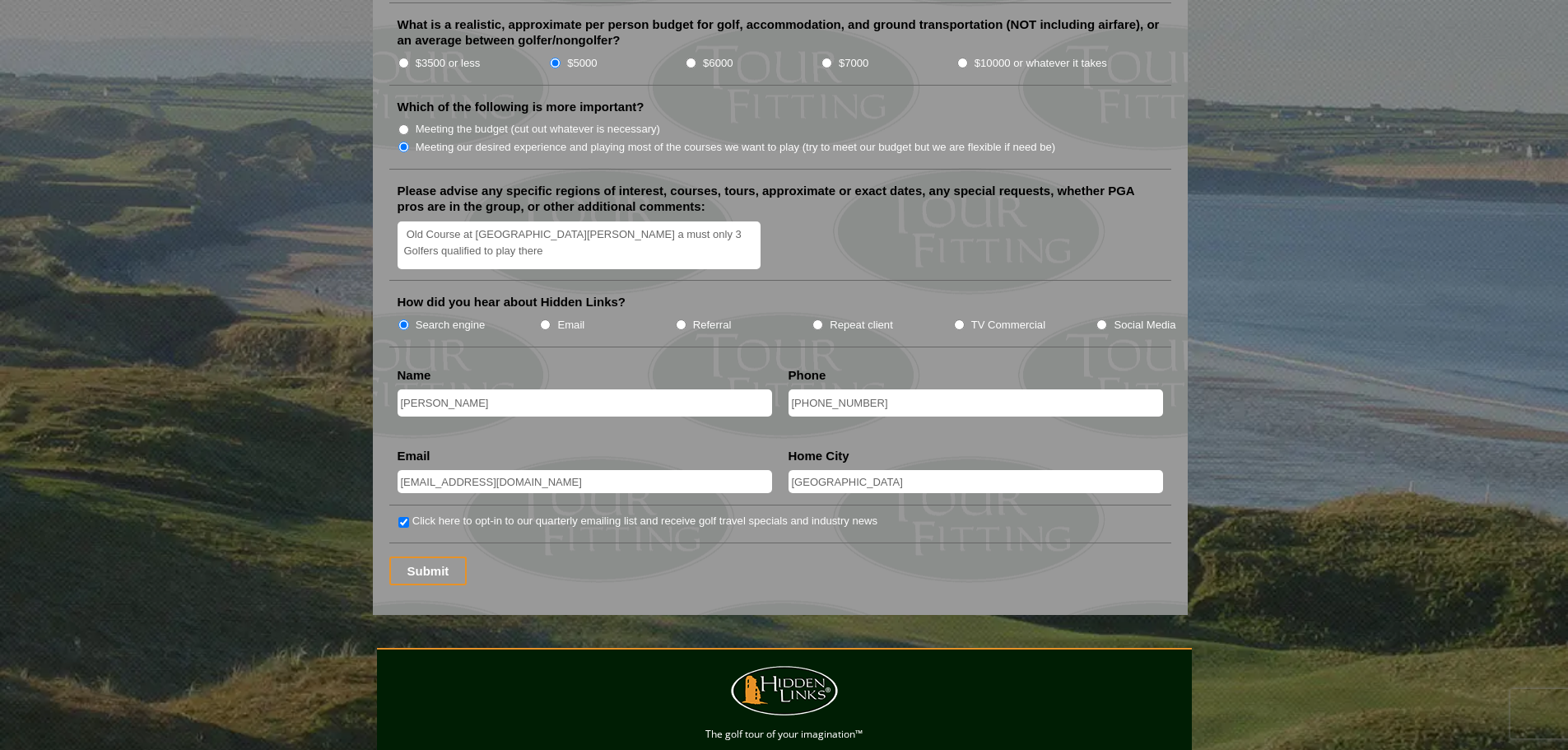
scroll to position [1972, 0]
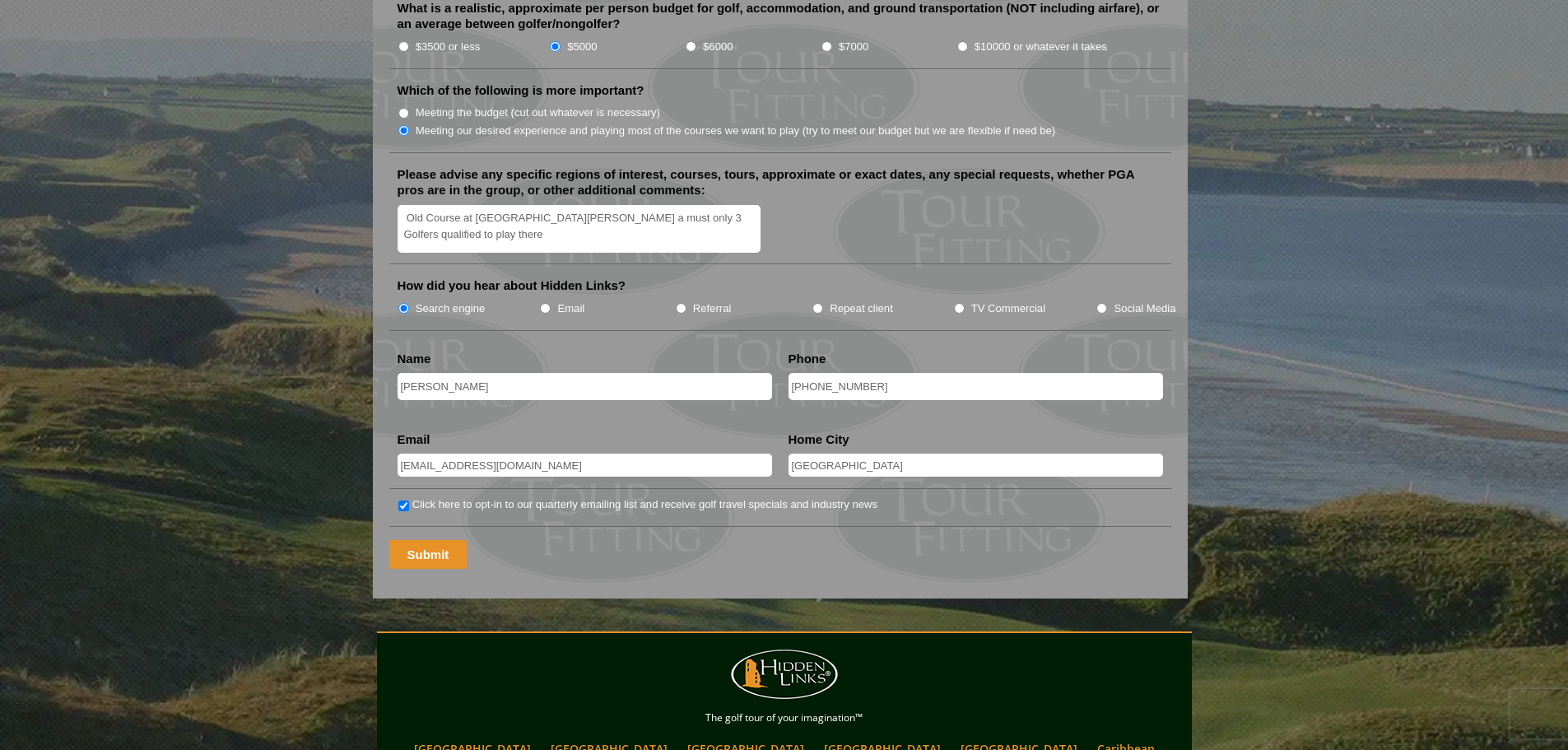
type input "516-426-8496"
click at [422, 540] on input "Submit" at bounding box center [428, 554] width 78 height 29
